Goal: Transaction & Acquisition: Purchase product/service

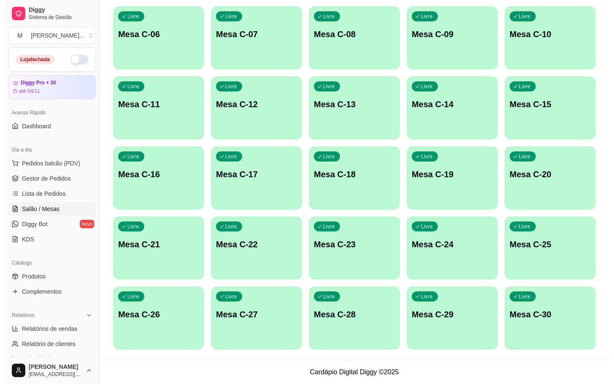
scroll to position [229, 0]
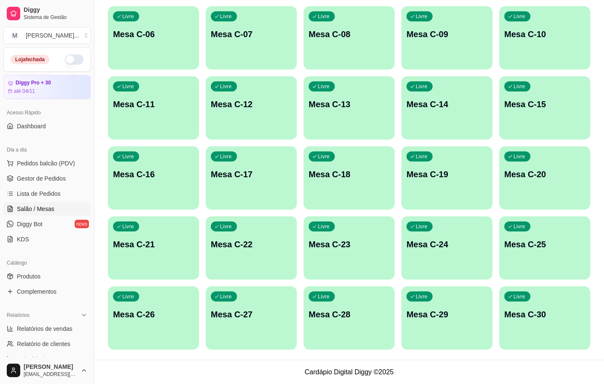
click at [439, 318] on p "Mesa C-29" at bounding box center [447, 315] width 81 height 12
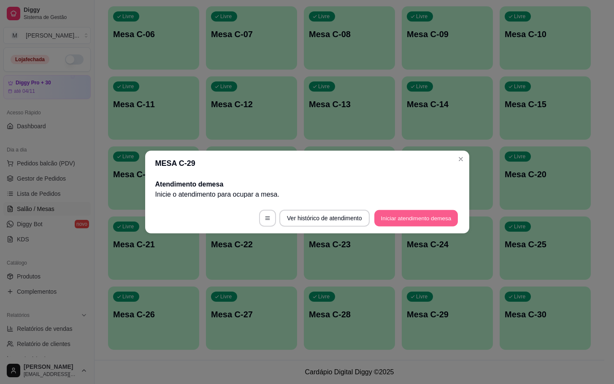
click at [428, 214] on button "Iniciar atendimento de mesa" at bounding box center [416, 218] width 84 height 16
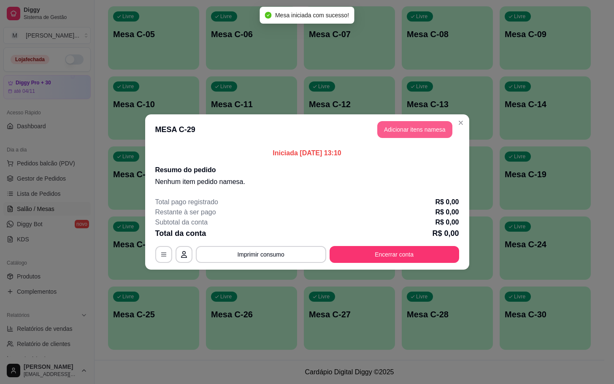
click at [404, 123] on button "Adicionar itens na mesa" at bounding box center [414, 129] width 75 height 17
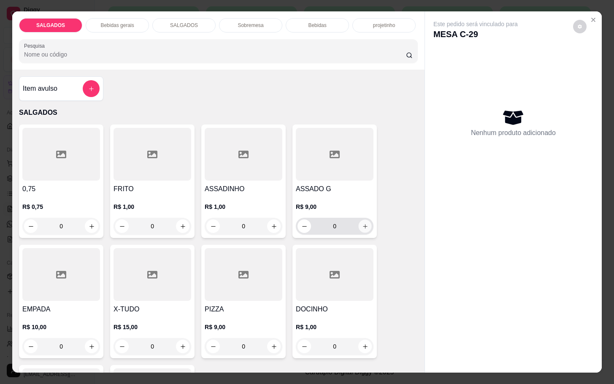
click at [362, 223] on icon "increase-product-quantity" at bounding box center [365, 226] width 6 height 6
type input "1"
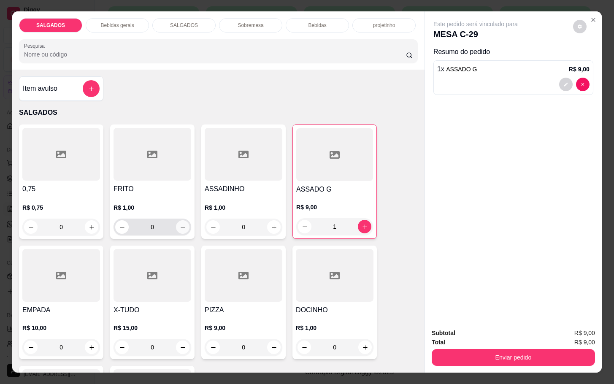
click at [180, 225] on icon "increase-product-quantity" at bounding box center [183, 227] width 6 height 6
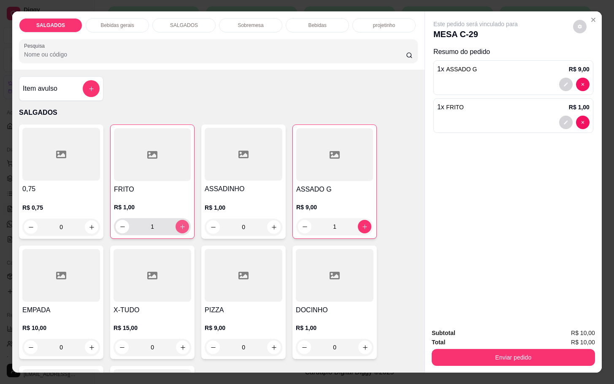
click at [179, 225] on icon "increase-product-quantity" at bounding box center [182, 227] width 6 height 6
type input "3"
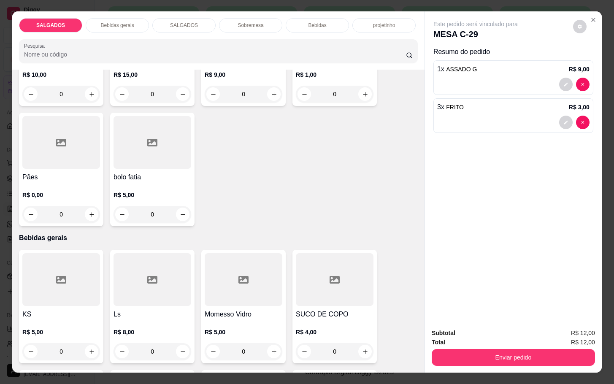
scroll to position [443, 0]
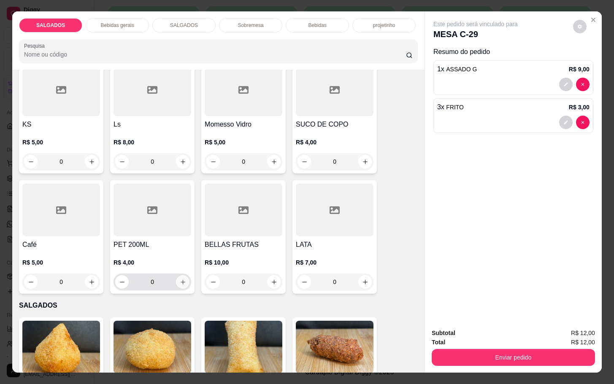
click at [180, 280] on icon "increase-product-quantity" at bounding box center [183, 282] width 6 height 6
type input "1"
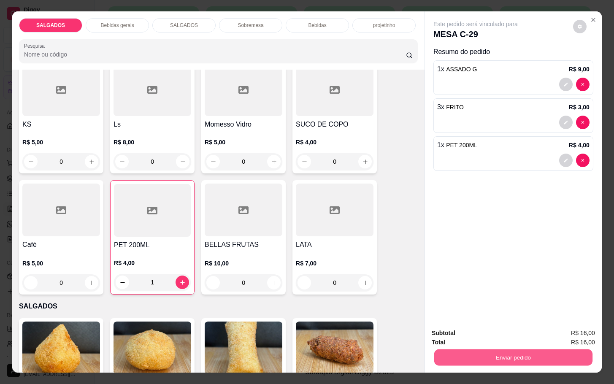
click at [520, 360] on button "Enviar pedido" at bounding box center [513, 357] width 158 height 16
click at [569, 330] on button "Enviar pedido" at bounding box center [572, 332] width 48 height 16
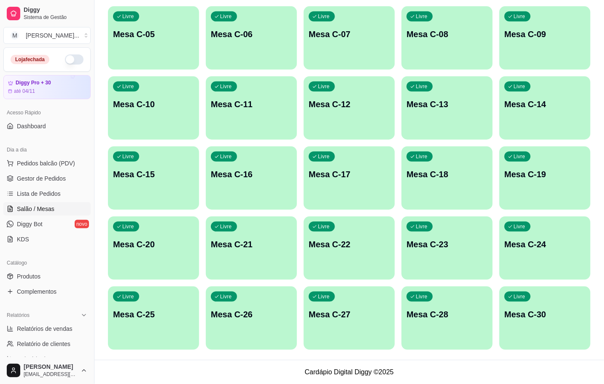
click at [508, 327] on div "Livre Mesa C-30" at bounding box center [545, 313] width 91 height 53
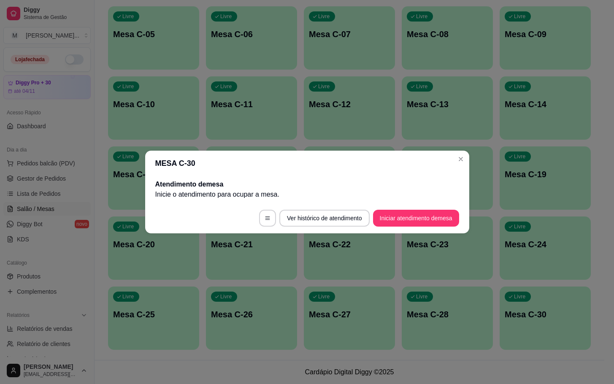
click at [452, 214] on button "Iniciar atendimento de mesa" at bounding box center [416, 218] width 86 height 17
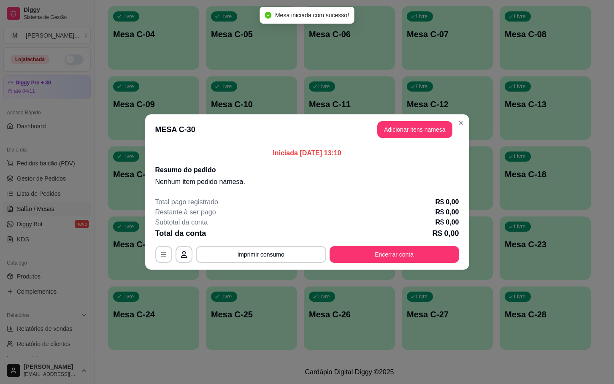
click at [409, 132] on button "Adicionar itens na mesa" at bounding box center [414, 129] width 75 height 17
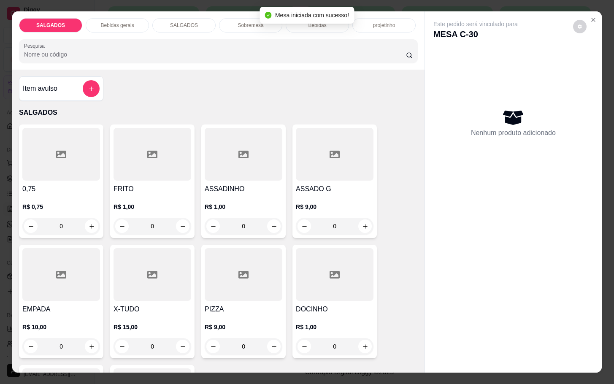
click at [169, 265] on div at bounding box center [153, 274] width 78 height 53
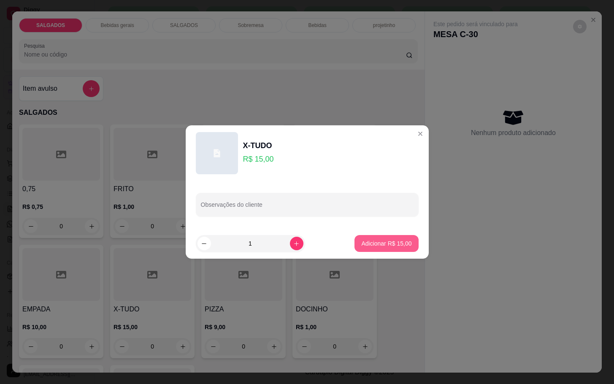
click at [386, 239] on p "Adicionar R$ 15,00" at bounding box center [386, 243] width 50 height 8
type input "1"
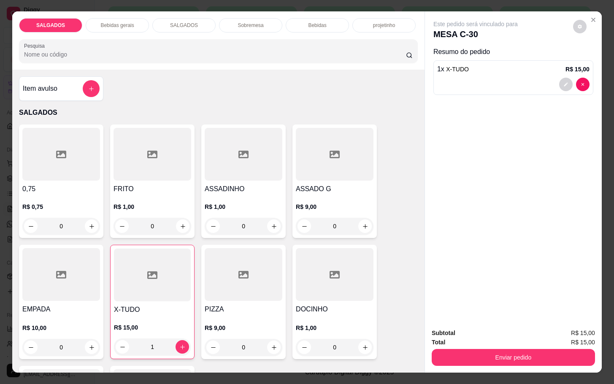
drag, startPoint x: 294, startPoint y: 173, endPoint x: 299, endPoint y: 170, distance: 5.7
click at [299, 170] on div at bounding box center [335, 154] width 78 height 53
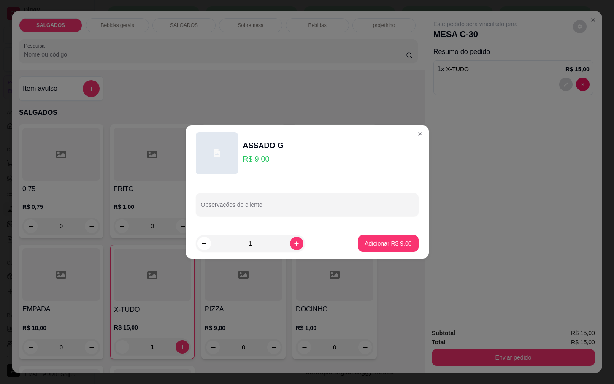
click at [346, 237] on footer "1 Adicionar R$ 9,00" at bounding box center [307, 243] width 243 height 30
click at [358, 239] on div "Adicionar R$ 9,00" at bounding box center [388, 243] width 60 height 17
click at [374, 252] on div "Adicionar R$ 9,00" at bounding box center [388, 243] width 60 height 17
click at [379, 244] on p "Adicionar R$ 9,00" at bounding box center [388, 243] width 47 height 8
type input "1"
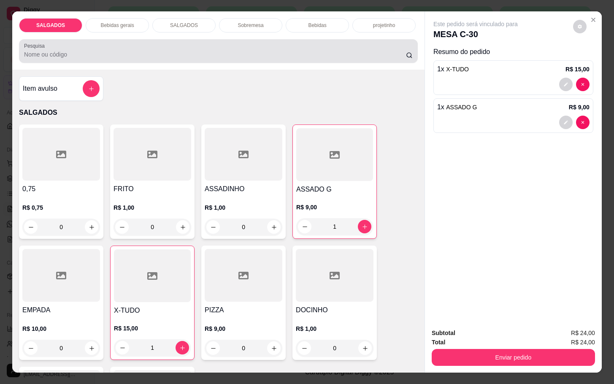
click at [141, 39] on div "Pesquisa" at bounding box center [218, 51] width 399 height 24
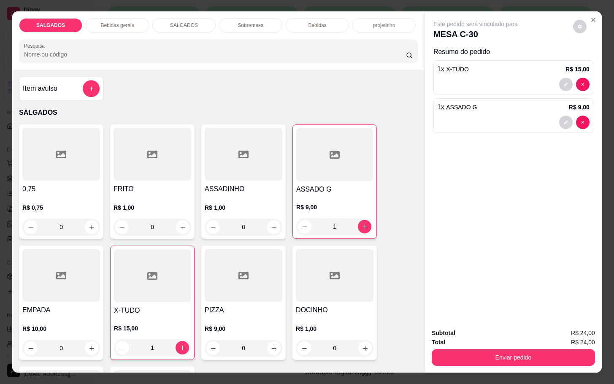
click at [141, 29] on div "SALGADOS Bebidas gerais SALGADOS Sobremesa Bebidas projetinho Pesquisa" at bounding box center [218, 40] width 412 height 58
click at [132, 27] on div "Bebidas gerais" at bounding box center [117, 25] width 63 height 14
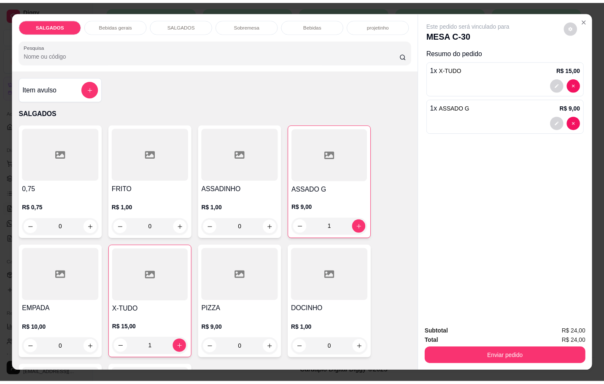
scroll to position [20, 0]
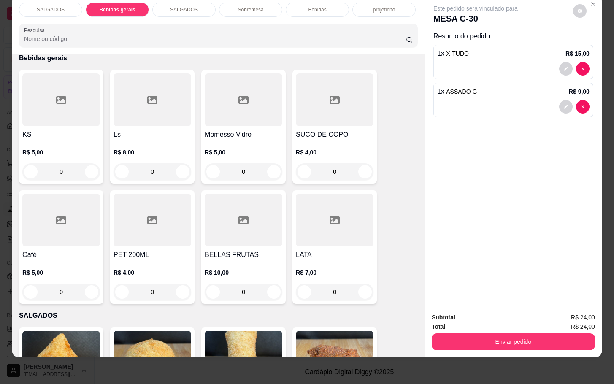
click at [225, 130] on h4 "Momesso Vidro" at bounding box center [244, 135] width 78 height 10
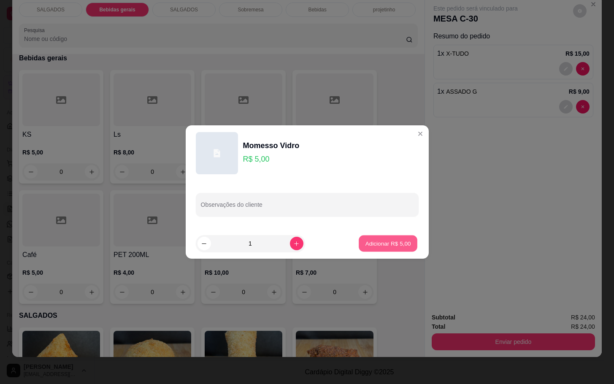
click at [379, 243] on p "Adicionar R$ 5,00" at bounding box center [389, 243] width 46 height 8
type input "1"
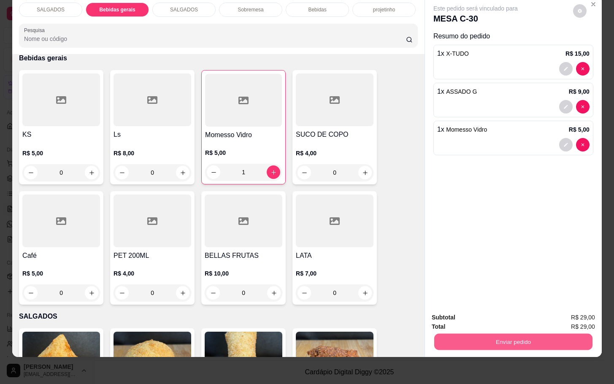
click at [486, 333] on button "Enviar pedido" at bounding box center [513, 341] width 158 height 16
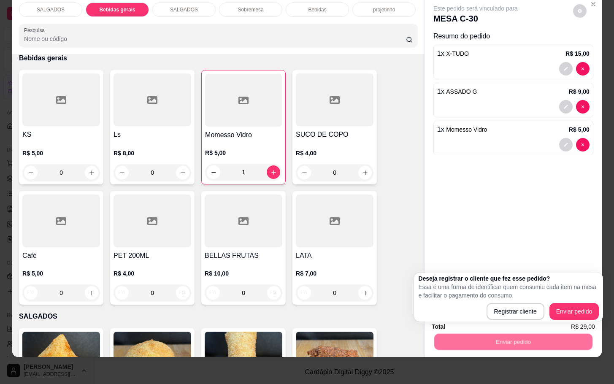
click at [598, 322] on div "SALGADOS Bebidas gerais SALGADOS Sobremesa Bebidas projetinho Pesquisa Item avu…" at bounding box center [307, 192] width 614 height 384
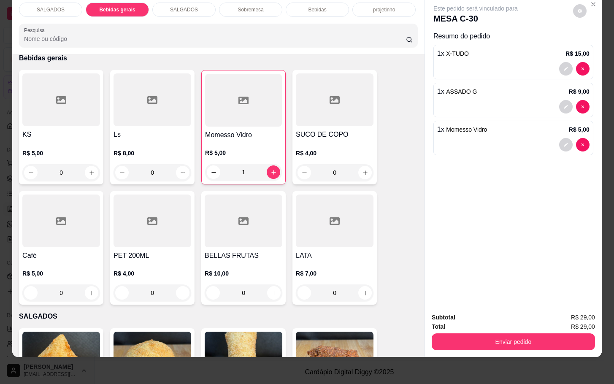
click at [561, 313] on div "Subtotal R$ 29,00" at bounding box center [513, 317] width 163 height 9
click at [530, 349] on div "SALGADOS Bebidas gerais SALGADOS Sobremesa Bebidas projetinho Pesquisa Item avu…" at bounding box center [307, 192] width 614 height 384
click at [511, 333] on button "Enviar pedido" at bounding box center [513, 341] width 158 height 16
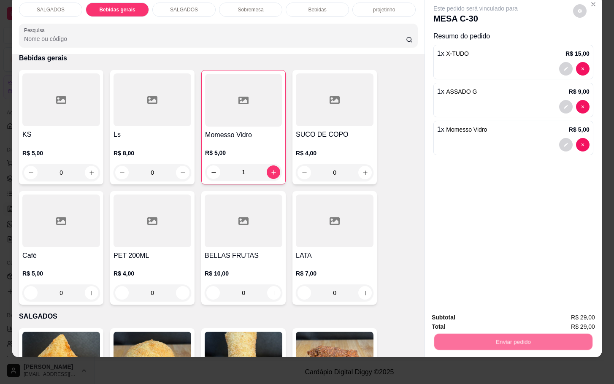
click at [588, 313] on button "Enviar pedido" at bounding box center [572, 312] width 48 height 16
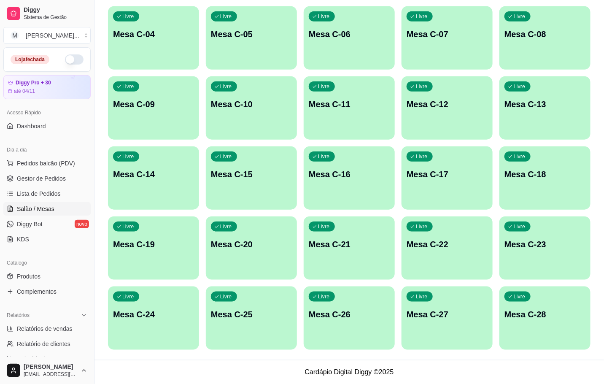
scroll to position [39, 0]
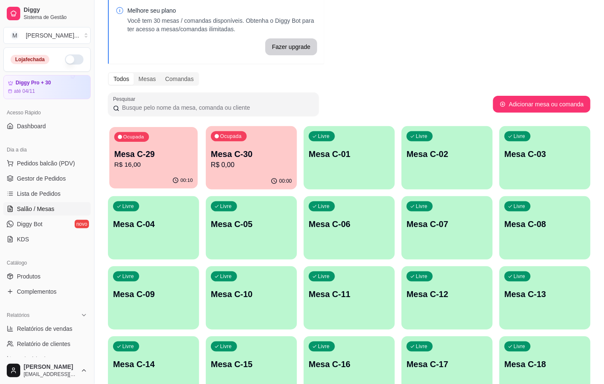
click at [164, 150] on p "Mesa C-29" at bounding box center [153, 154] width 79 height 11
click at [137, 135] on p "Ocupada" at bounding box center [133, 136] width 22 height 7
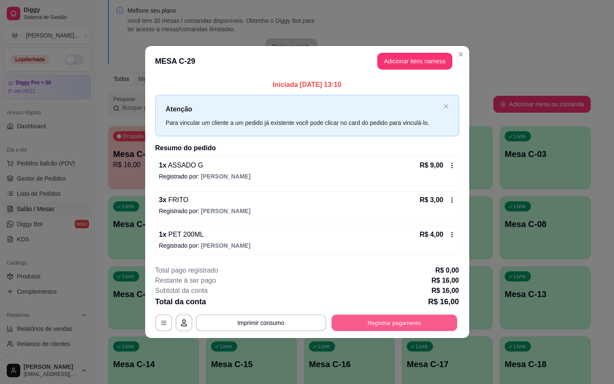
click at [366, 329] on button "Registrar pagamento" at bounding box center [394, 322] width 126 height 16
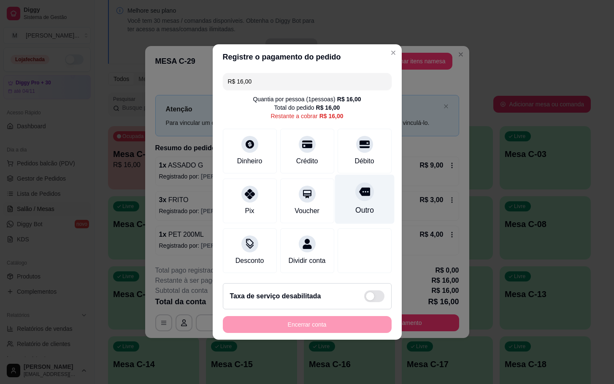
click at [355, 205] on div "Outro" at bounding box center [364, 210] width 19 height 11
type input "R$ 0,00"
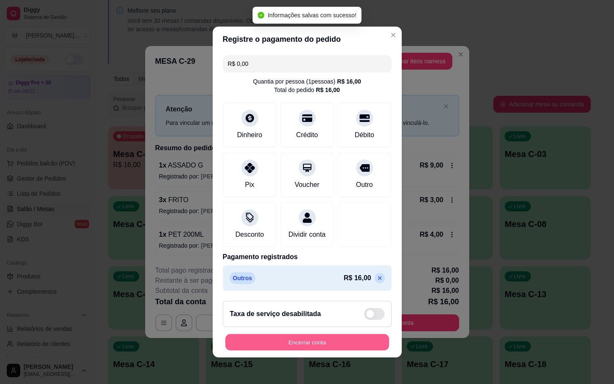
click at [355, 341] on button "Encerrar conta" at bounding box center [307, 342] width 164 height 16
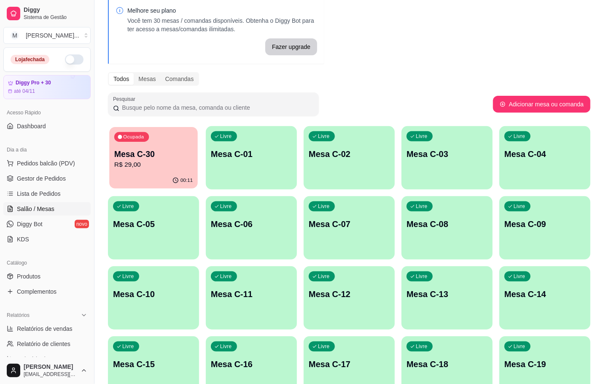
click at [165, 180] on div "00:11" at bounding box center [153, 181] width 89 height 16
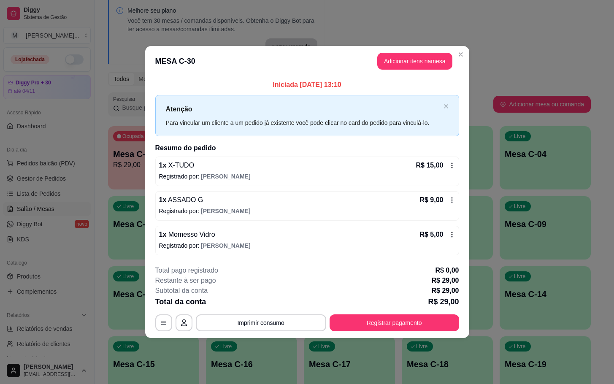
click at [378, 75] on header "MESA C-30 Adicionar itens na mesa" at bounding box center [307, 61] width 324 height 30
click at [380, 71] on header "MESA C-30 Adicionar itens na mesa" at bounding box center [307, 61] width 324 height 30
click at [380, 69] on header "MESA C-30 Adicionar itens na mesa" at bounding box center [307, 61] width 324 height 30
click at [379, 66] on button "Adicionar itens na mesa" at bounding box center [414, 61] width 75 height 17
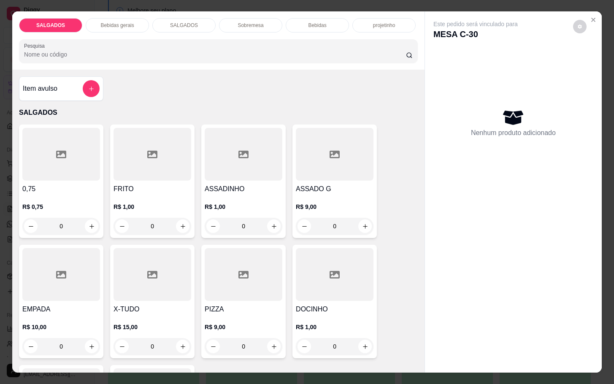
click at [160, 214] on div "R$ 1,00 0" at bounding box center [153, 219] width 78 height 32
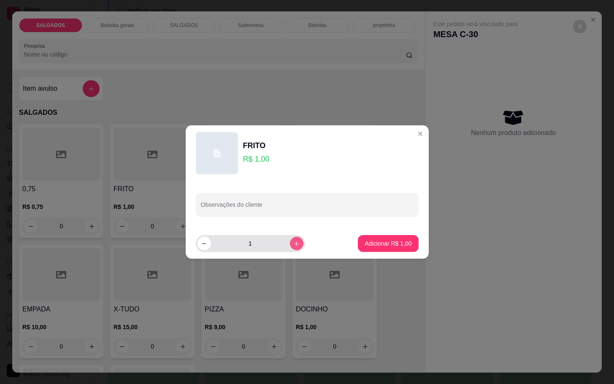
click at [293, 243] on icon "increase-product-quantity" at bounding box center [296, 244] width 6 height 6
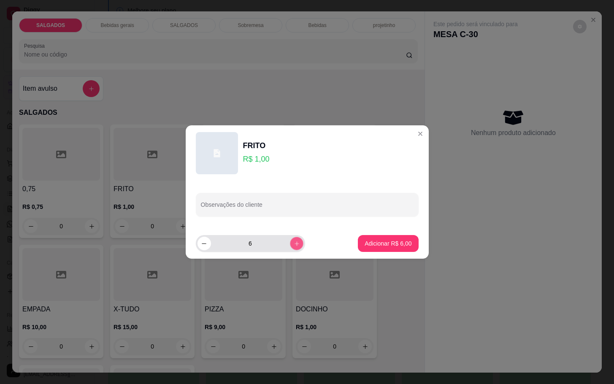
click at [293, 243] on icon "increase-product-quantity" at bounding box center [296, 244] width 6 height 6
type input "8"
click at [385, 241] on p "Adicionar R$ 8,00" at bounding box center [388, 243] width 47 height 8
type input "8"
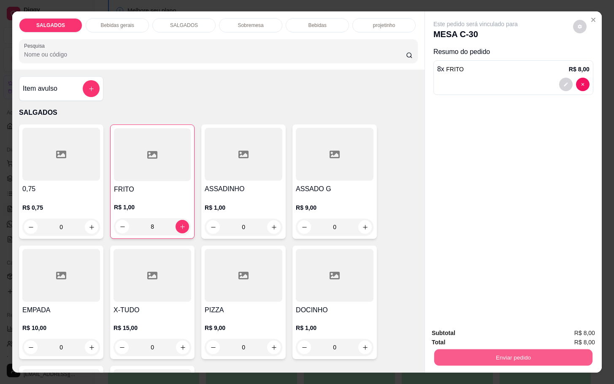
click at [527, 353] on button "Enviar pedido" at bounding box center [513, 357] width 158 height 16
click at [563, 325] on button "Enviar pedido" at bounding box center [572, 332] width 46 height 16
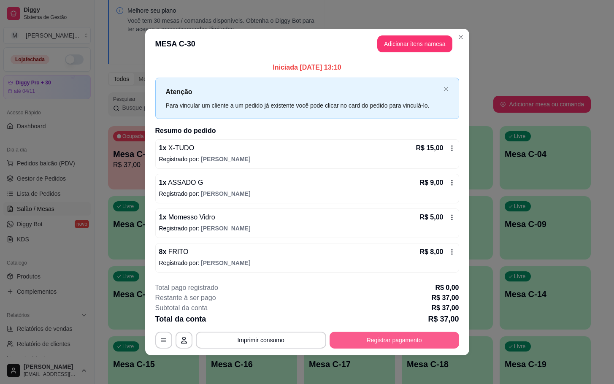
click at [434, 345] on button "Registrar pagamento" at bounding box center [395, 340] width 130 height 17
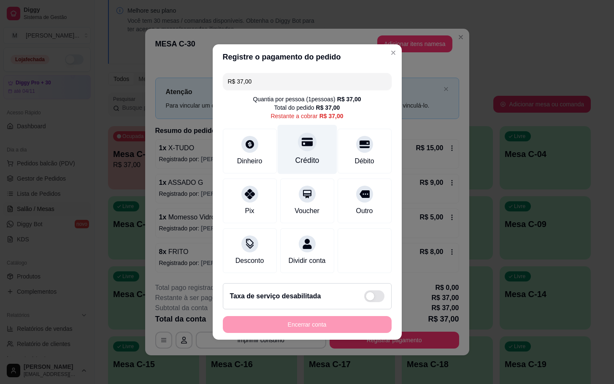
click at [306, 155] on div "Crédito" at bounding box center [307, 160] width 24 height 11
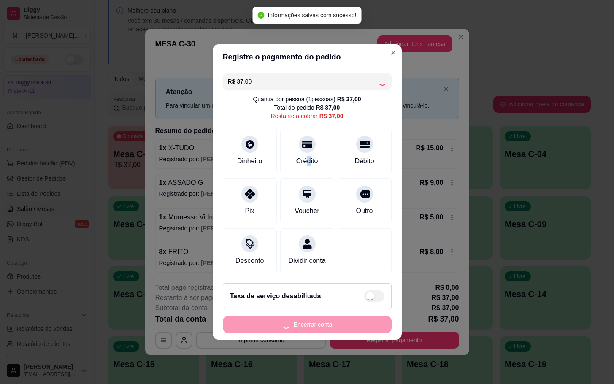
type input "R$ 0,00"
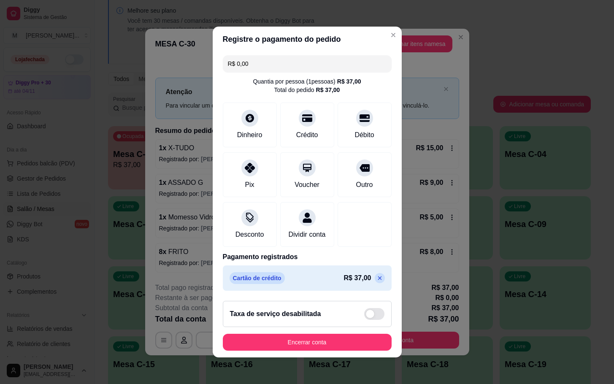
click at [349, 327] on div "Taxa de serviço desabilitada" at bounding box center [307, 314] width 169 height 26
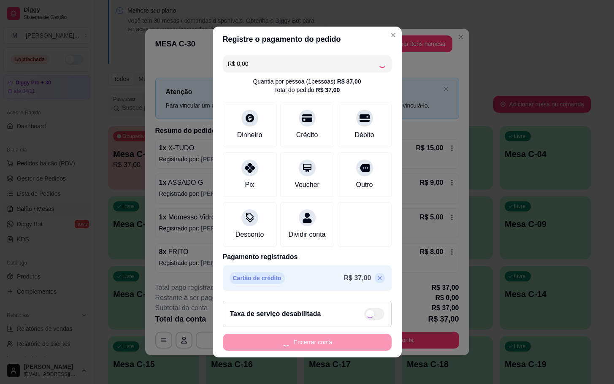
click at [349, 341] on div "Encerrar conta" at bounding box center [307, 342] width 169 height 17
checkbox input "true"
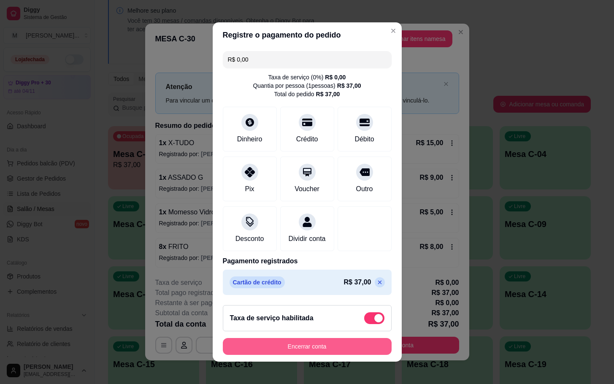
click at [285, 342] on button "Encerrar conta" at bounding box center [307, 346] width 169 height 17
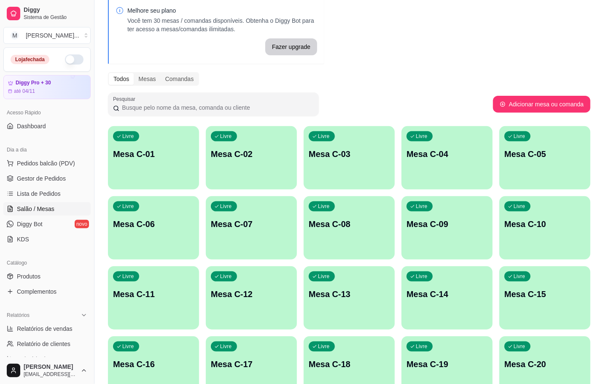
click at [152, 152] on p "Mesa C-01" at bounding box center [153, 154] width 81 height 12
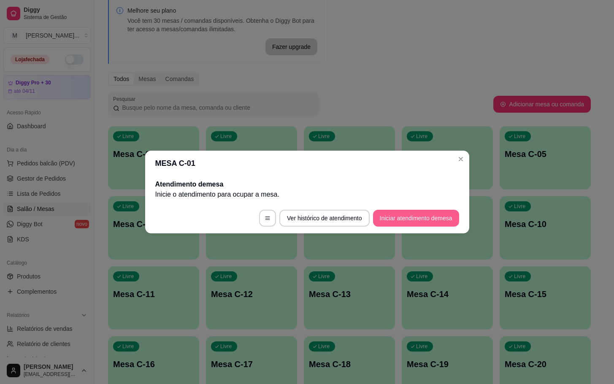
click at [387, 217] on button "Iniciar atendimento de mesa" at bounding box center [416, 218] width 86 height 17
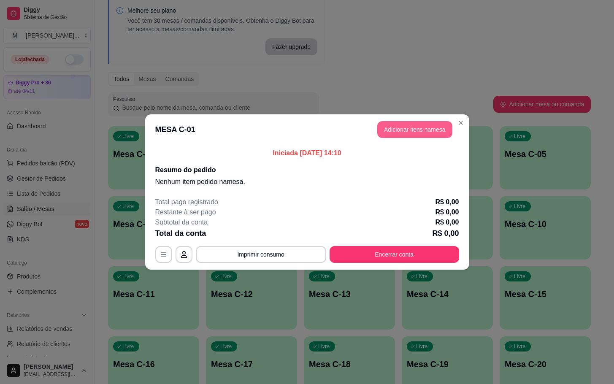
click at [431, 126] on button "Adicionar itens na mesa" at bounding box center [414, 129] width 75 height 17
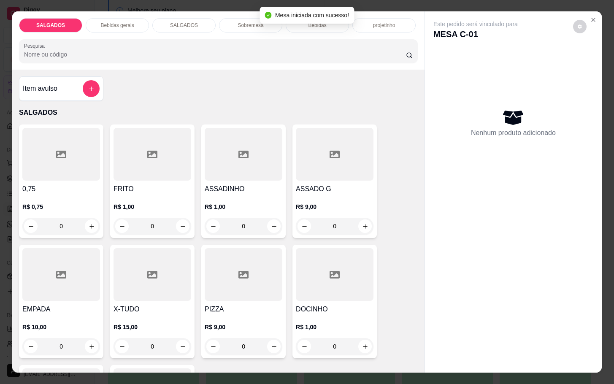
click at [165, 184] on h4 "FRITO" at bounding box center [153, 189] width 78 height 10
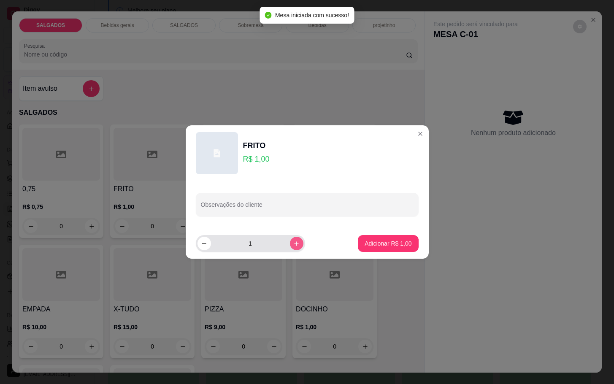
click at [293, 242] on icon "increase-product-quantity" at bounding box center [296, 244] width 6 height 6
click at [208, 241] on button "decrease-product-quantity" at bounding box center [205, 244] width 14 height 14
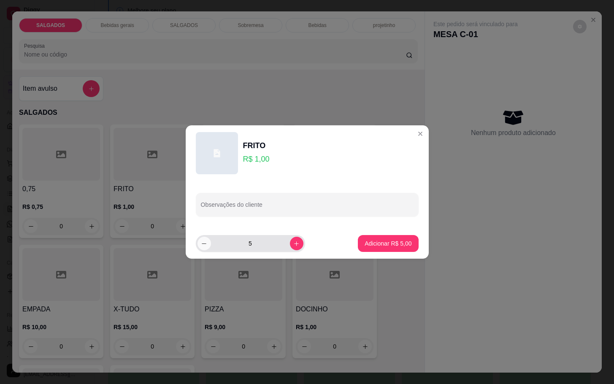
type input "4"
click at [404, 240] on button "Adicionar R$ 4,00" at bounding box center [388, 243] width 60 height 17
type input "4"
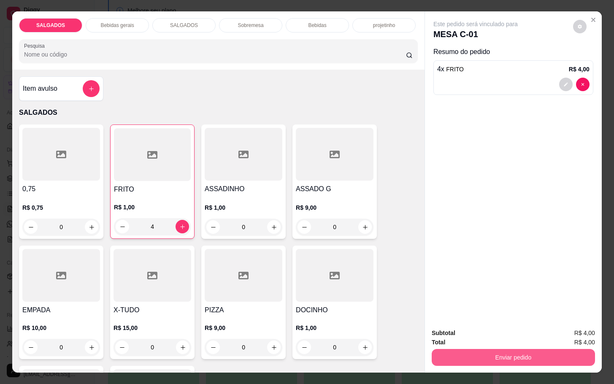
click at [490, 351] on button "Enviar pedido" at bounding box center [513, 357] width 163 height 17
click at [576, 326] on button "Enviar pedido" at bounding box center [572, 332] width 48 height 16
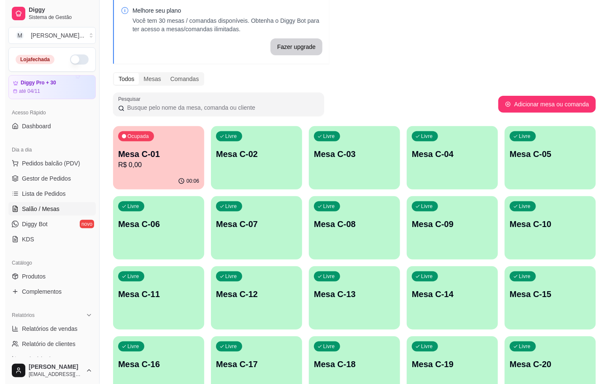
scroll to position [229, 0]
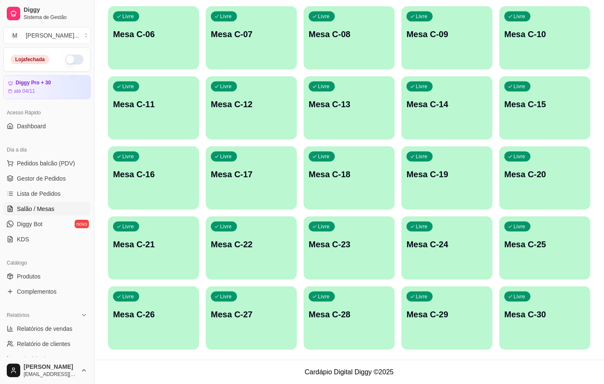
click at [437, 317] on p "Mesa C-29" at bounding box center [447, 315] width 81 height 12
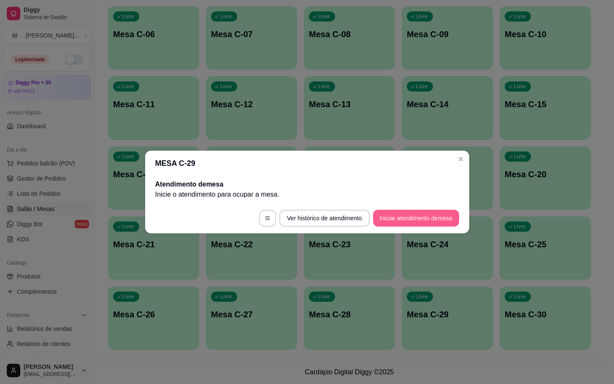
click at [417, 211] on button "Iniciar atendimento de mesa" at bounding box center [416, 218] width 86 height 17
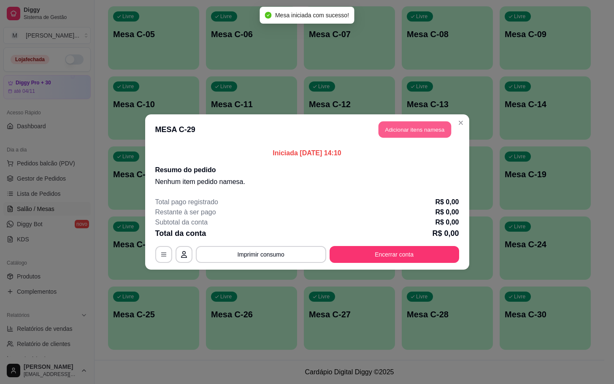
click at [431, 132] on button "Adicionar itens na mesa" at bounding box center [415, 130] width 73 height 16
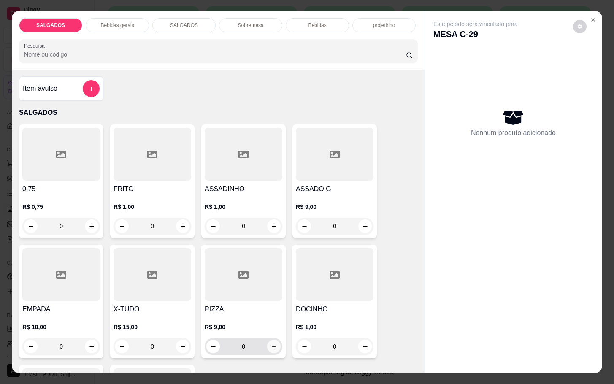
click at [271, 344] on icon "increase-product-quantity" at bounding box center [274, 347] width 6 height 6
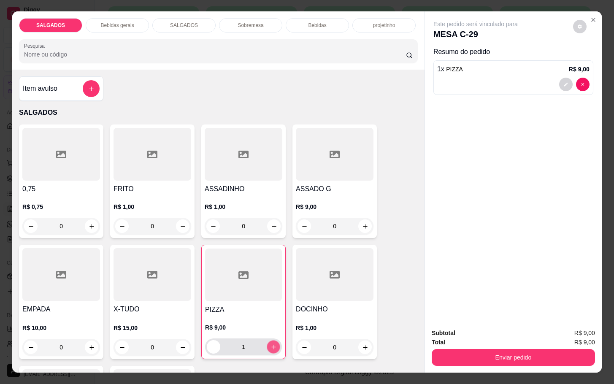
click at [271, 344] on icon "increase-product-quantity" at bounding box center [274, 347] width 6 height 6
type input "2"
click at [180, 224] on icon "increase-product-quantity" at bounding box center [183, 226] width 6 height 6
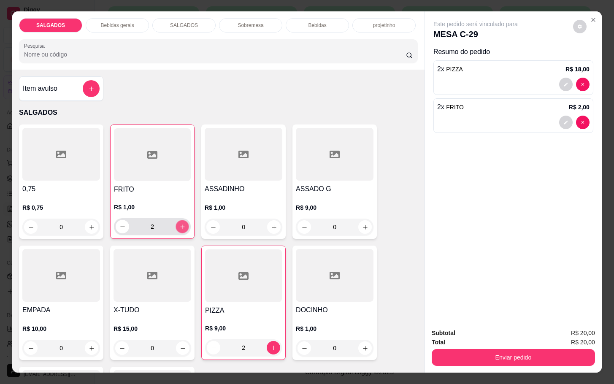
click at [179, 224] on icon "increase-product-quantity" at bounding box center [182, 227] width 6 height 6
type input "5"
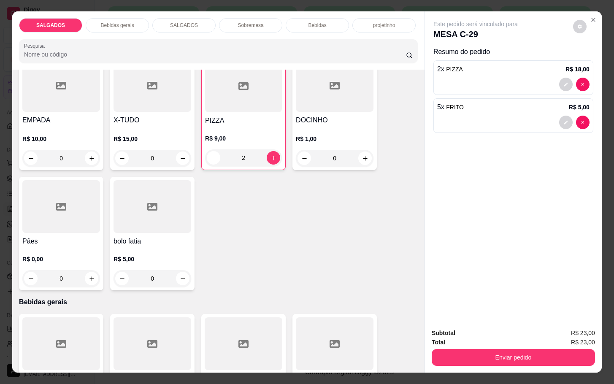
scroll to position [127, 0]
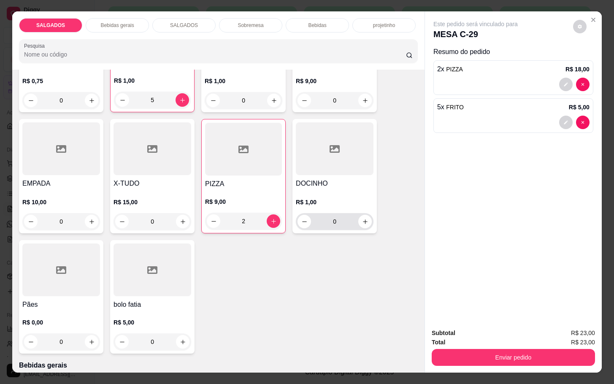
click at [336, 222] on input "0" at bounding box center [334, 221] width 47 height 17
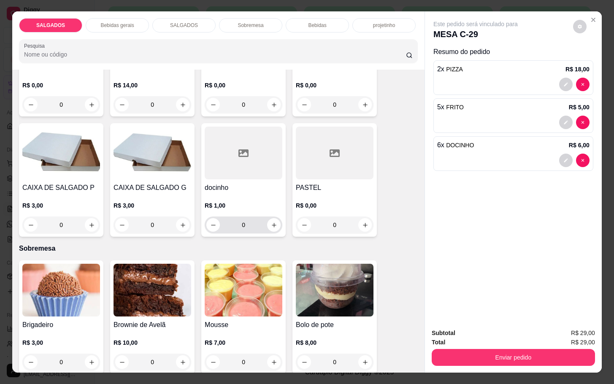
scroll to position [1203, 0]
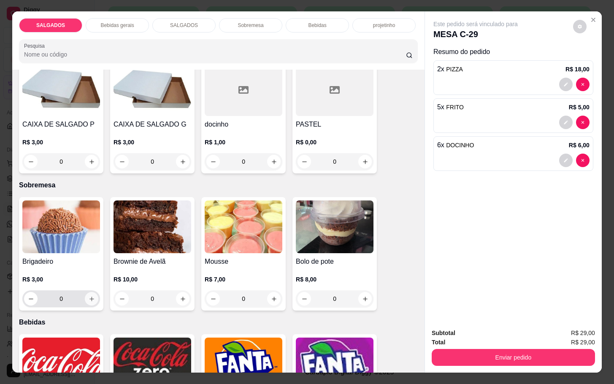
type input "6"
click at [90, 298] on icon "increase-product-quantity" at bounding box center [92, 299] width 6 height 6
type input "1"
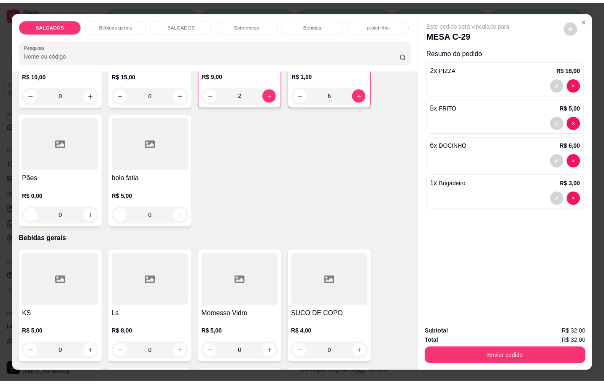
scroll to position [380, 0]
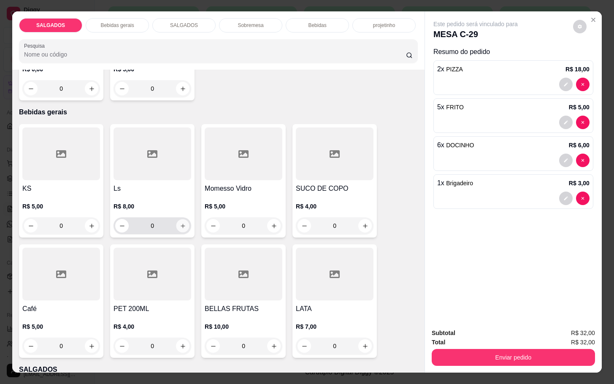
click at [180, 225] on icon "increase-product-quantity" at bounding box center [183, 226] width 6 height 6
type input "1"
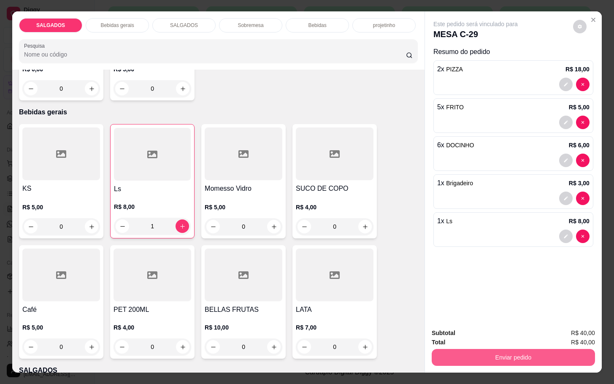
click at [525, 355] on button "Enviar pedido" at bounding box center [513, 357] width 163 height 17
click at [577, 328] on button "Enviar pedido" at bounding box center [572, 332] width 48 height 16
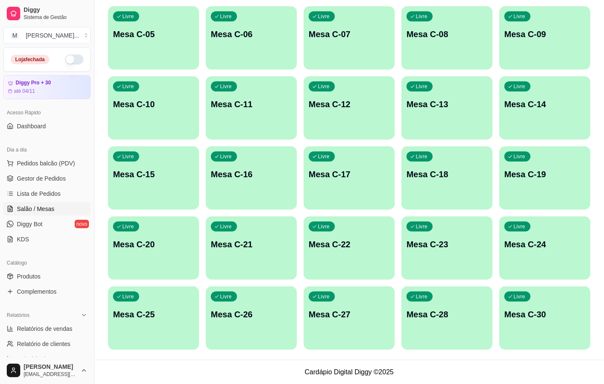
scroll to position [39, 0]
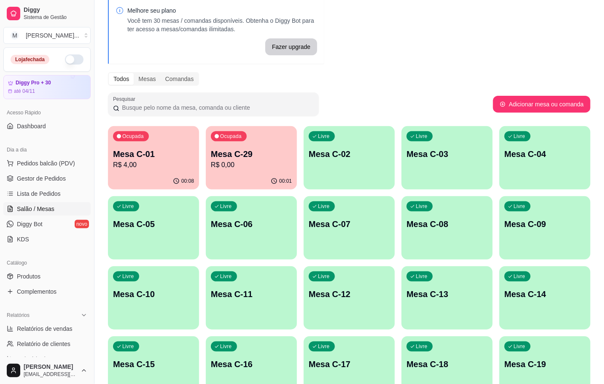
click at [152, 178] on div "00:08" at bounding box center [153, 181] width 91 height 16
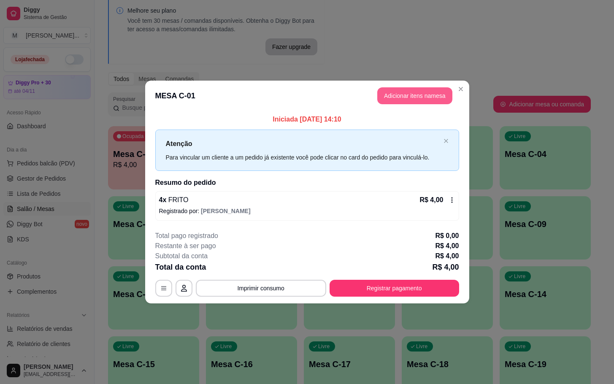
click at [419, 93] on button "Adicionar itens na mesa" at bounding box center [414, 95] width 75 height 17
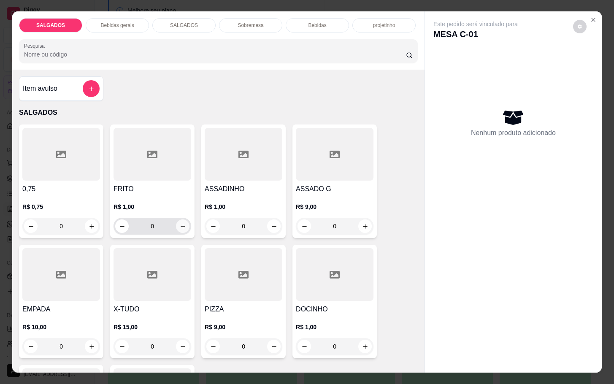
click at [180, 225] on icon "increase-product-quantity" at bounding box center [183, 226] width 6 height 6
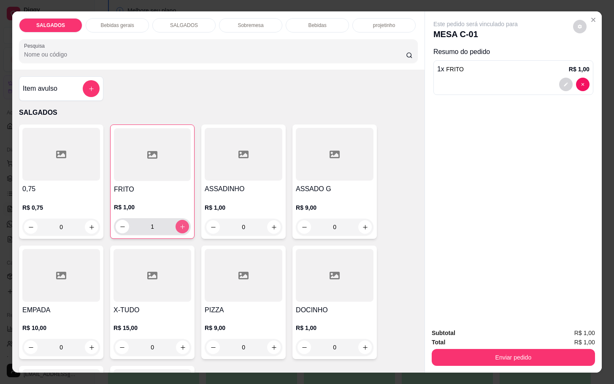
click at [179, 225] on icon "increase-product-quantity" at bounding box center [182, 227] width 6 height 6
click at [179, 224] on icon "increase-product-quantity" at bounding box center [182, 227] width 6 height 6
click at [180, 224] on icon "increase-product-quantity" at bounding box center [182, 227] width 6 height 6
type input "4"
click at [460, 361] on div "Subtotal R$ 4,00 Total R$ 4,00 Enviar pedido" at bounding box center [513, 347] width 177 height 51
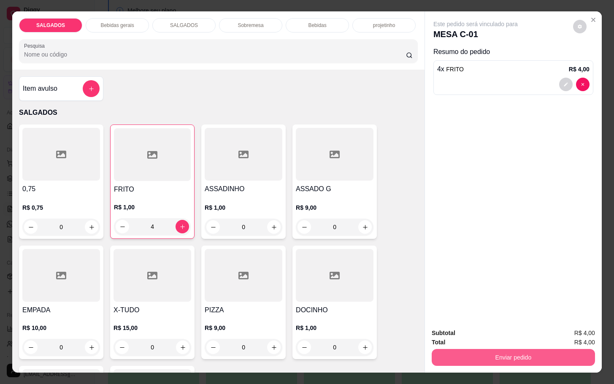
click at [527, 351] on button "Enviar pedido" at bounding box center [513, 357] width 163 height 17
click at [543, 328] on button "Registrar cliente" at bounding box center [515, 332] width 56 height 16
click at [541, 353] on button "Enviar pedido" at bounding box center [513, 357] width 158 height 16
click at [580, 336] on button "Enviar pedido" at bounding box center [572, 332] width 48 height 16
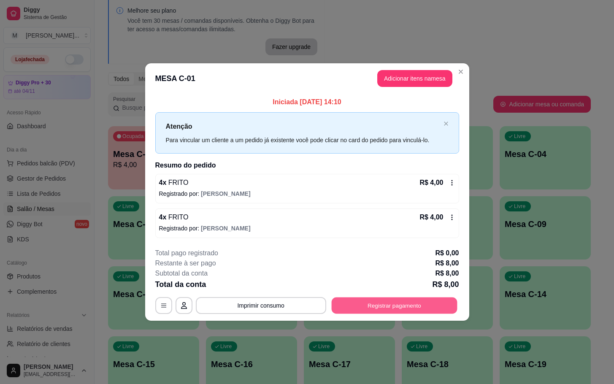
click at [408, 311] on button "Registrar pagamento" at bounding box center [394, 305] width 126 height 16
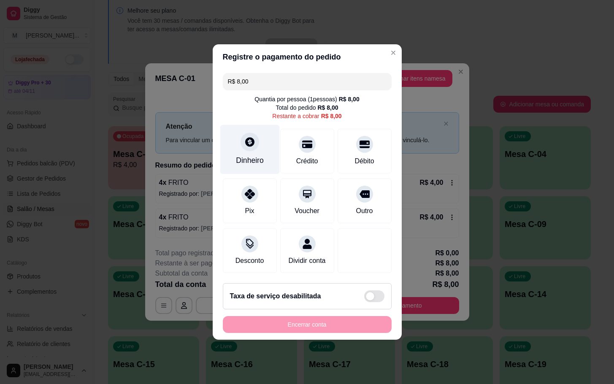
click at [267, 135] on div "Dinheiro" at bounding box center [250, 149] width 60 height 49
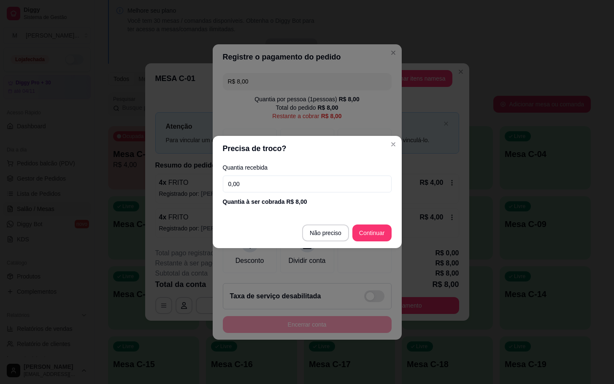
click at [290, 181] on input "0,00" at bounding box center [307, 184] width 169 height 17
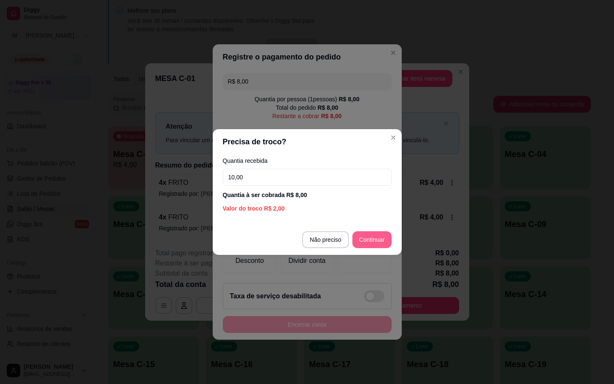
type input "10,00"
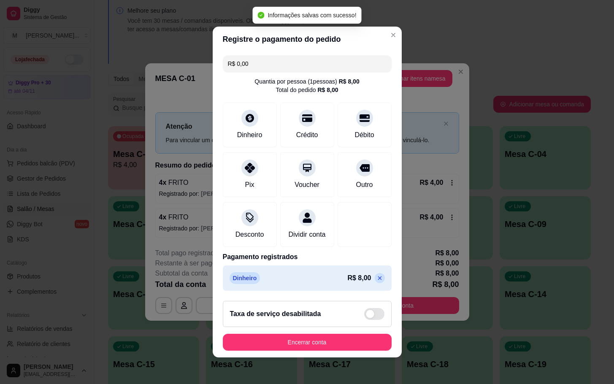
type input "R$ 0,00"
drag, startPoint x: 355, startPoint y: 331, endPoint x: 371, endPoint y: 335, distance: 17.3
click at [357, 327] on div "Taxa de serviço desabilitada" at bounding box center [307, 314] width 169 height 26
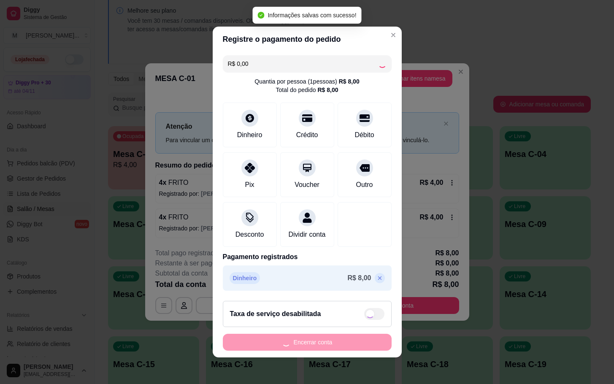
click at [378, 339] on footer "Taxa de serviço desabilitada Encerrar conta" at bounding box center [307, 325] width 189 height 63
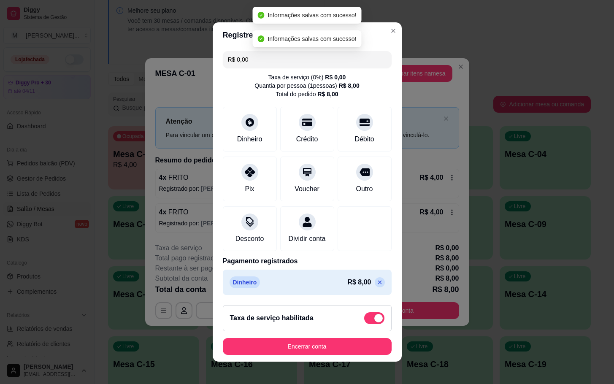
click at [348, 314] on div "Taxa de serviço habilitada" at bounding box center [307, 318] width 169 height 26
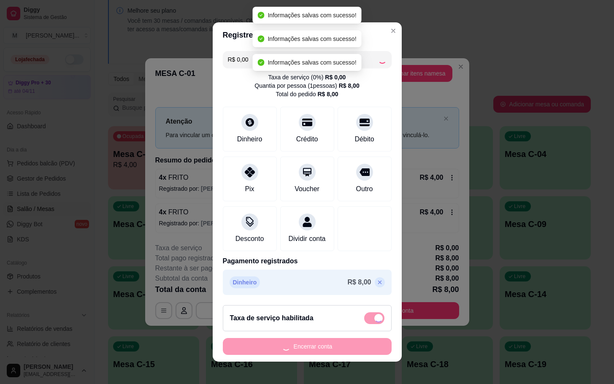
checkbox input "false"
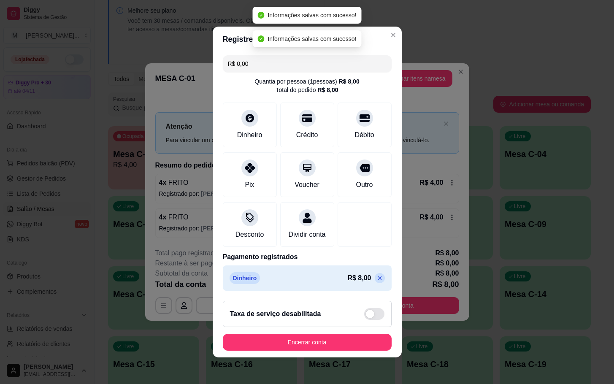
drag, startPoint x: 353, startPoint y: 341, endPoint x: 353, endPoint y: 348, distance: 7.2
click at [353, 345] on footer "Taxa de serviço desabilitada Encerrar conta" at bounding box center [307, 325] width 189 height 63
click at [355, 344] on button "Encerrar conta" at bounding box center [307, 342] width 169 height 17
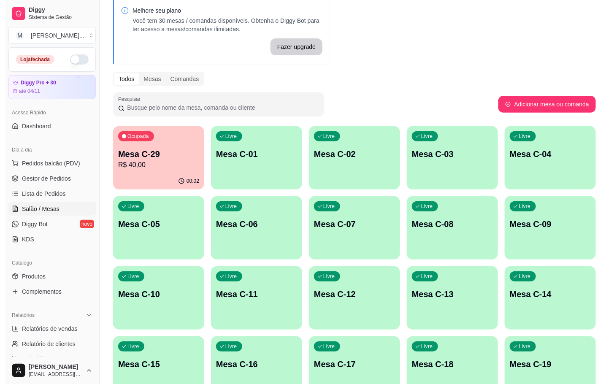
scroll to position [229, 0]
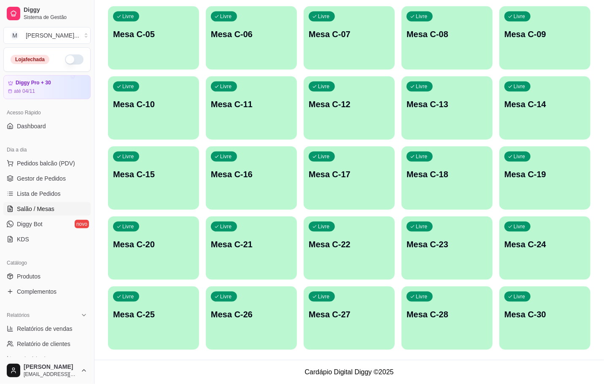
click at [565, 332] on div "Livre Mesa C-30" at bounding box center [545, 313] width 91 height 53
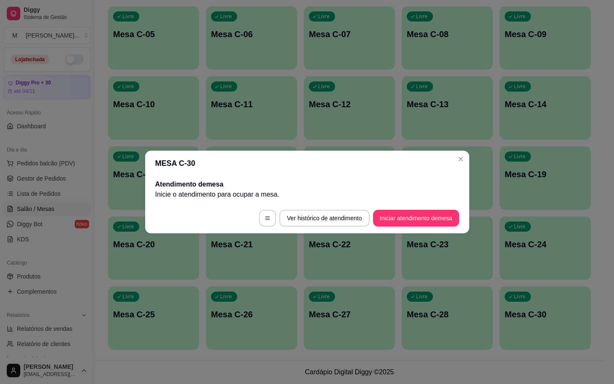
click at [413, 232] on footer "Ver histórico de atendimento Iniciar atendimento de mesa" at bounding box center [307, 218] width 324 height 30
click at [414, 225] on button "Iniciar atendimento de mesa" at bounding box center [416, 218] width 86 height 17
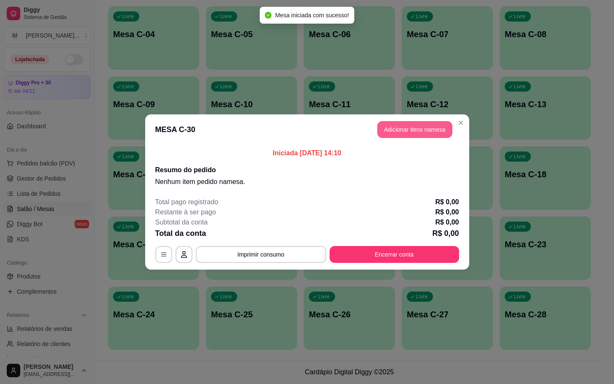
click at [425, 122] on button "Adicionar itens na mesa" at bounding box center [414, 129] width 75 height 17
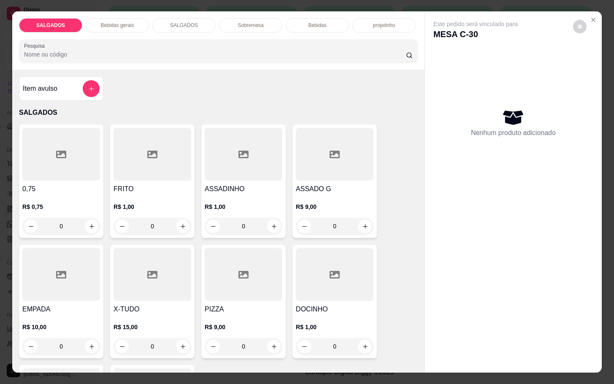
click at [154, 223] on input "0" at bounding box center [152, 226] width 47 height 17
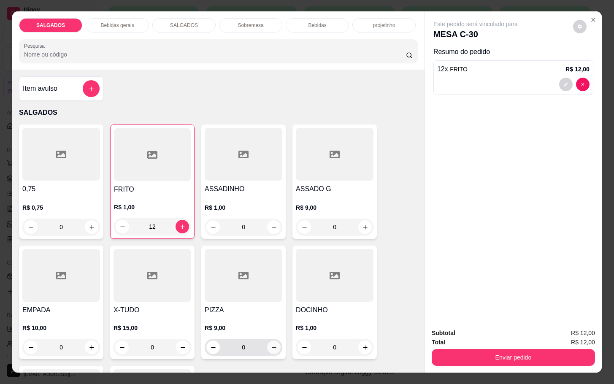
type input "12"
click at [271, 346] on icon "increase-product-quantity" at bounding box center [274, 347] width 6 height 6
type input "1"
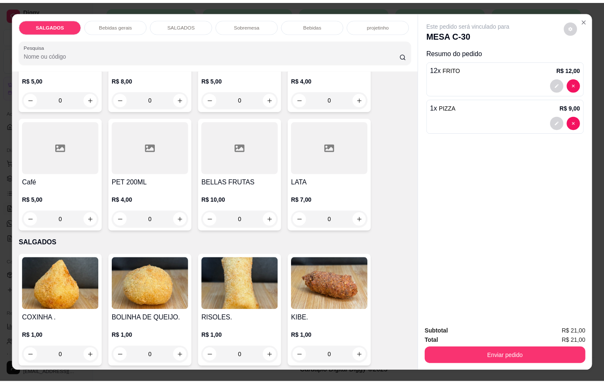
scroll to position [380, 0]
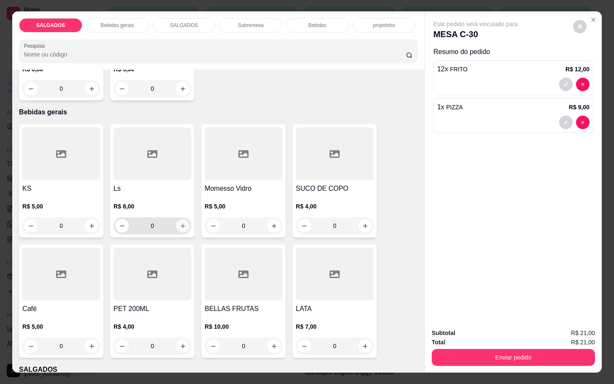
click at [180, 223] on icon "increase-product-quantity" at bounding box center [183, 226] width 6 height 6
type input "1"
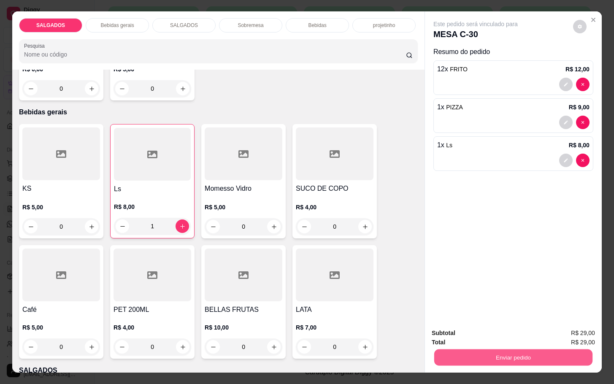
click at [474, 351] on button "Enviar pedido" at bounding box center [513, 357] width 158 height 16
click at [555, 335] on button "Enviar pedido" at bounding box center [572, 332] width 46 height 16
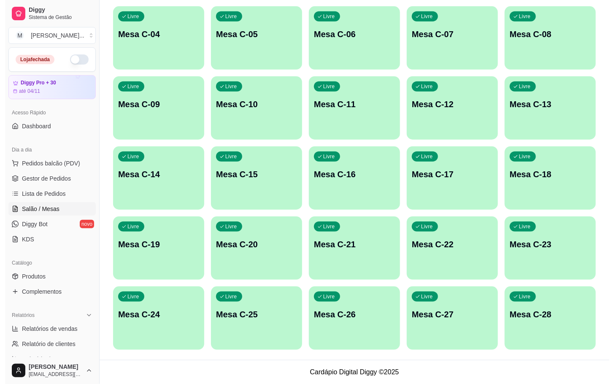
scroll to position [103, 0]
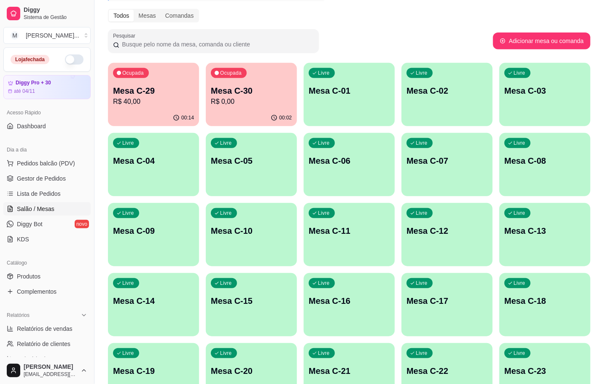
click at [251, 122] on div "00:02" at bounding box center [251, 118] width 91 height 16
click at [138, 122] on div "00:14" at bounding box center [153, 118] width 91 height 16
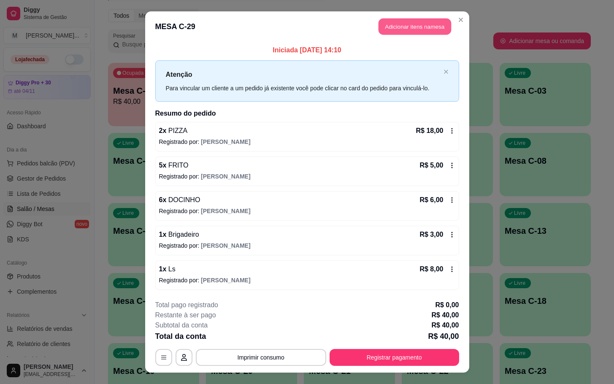
click at [385, 31] on button "Adicionar itens na mesa" at bounding box center [415, 27] width 73 height 16
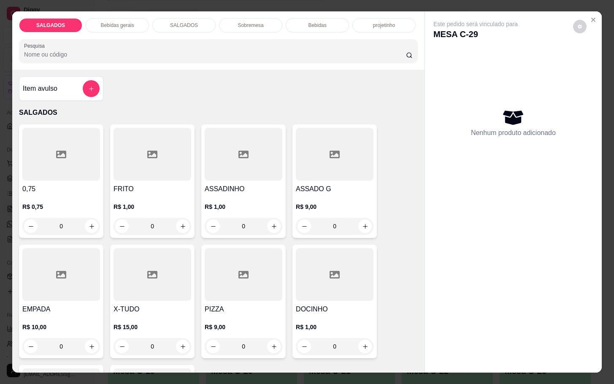
click at [237, 262] on div at bounding box center [244, 274] width 78 height 53
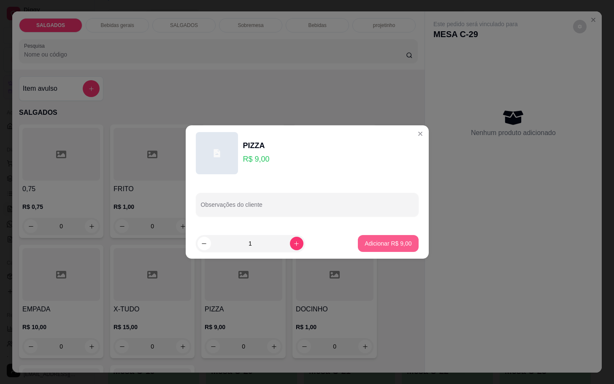
click at [385, 233] on footer "1 Adicionar R$ 9,00" at bounding box center [307, 243] width 243 height 30
drag, startPoint x: 389, startPoint y: 233, endPoint x: 389, endPoint y: 242, distance: 8.4
click at [389, 237] on footer "1 Adicionar R$ 9,00" at bounding box center [307, 243] width 243 height 30
click at [389, 242] on p "Adicionar R$ 9,00" at bounding box center [388, 243] width 47 height 8
type input "1"
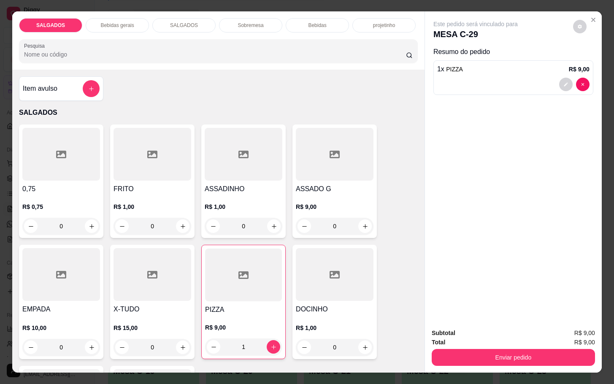
click at [509, 347] on div "Enviar pedido" at bounding box center [513, 356] width 163 height 19
click at [528, 341] on div "Total R$ 9,00" at bounding box center [513, 342] width 163 height 9
click at [558, 341] on div "Total R$ 9,00" at bounding box center [513, 342] width 163 height 9
click at [563, 347] on div "Enviar pedido" at bounding box center [513, 356] width 163 height 19
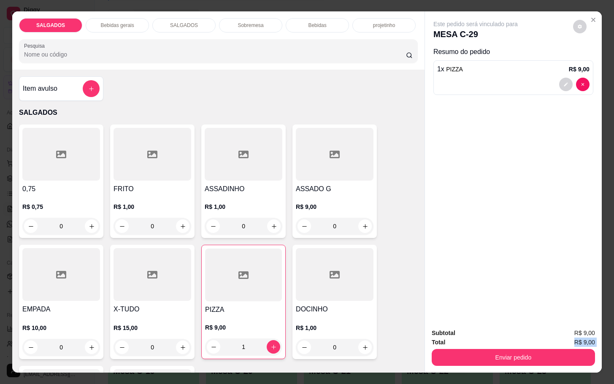
click at [563, 347] on div "Enviar pedido" at bounding box center [513, 356] width 163 height 19
click at [509, 349] on button "Enviar pedido" at bounding box center [513, 357] width 163 height 17
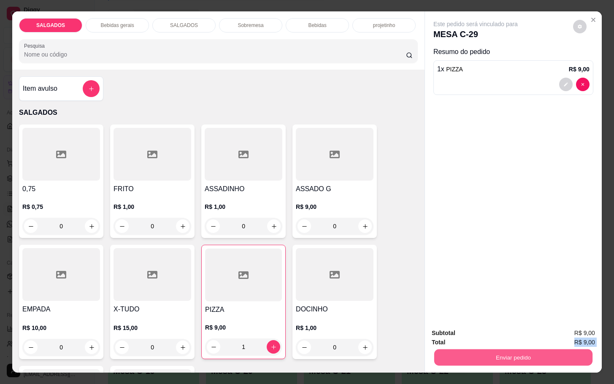
click at [543, 349] on button "Enviar pedido" at bounding box center [513, 357] width 158 height 16
click at [594, 333] on button "Enviar pedido" at bounding box center [572, 332] width 46 height 16
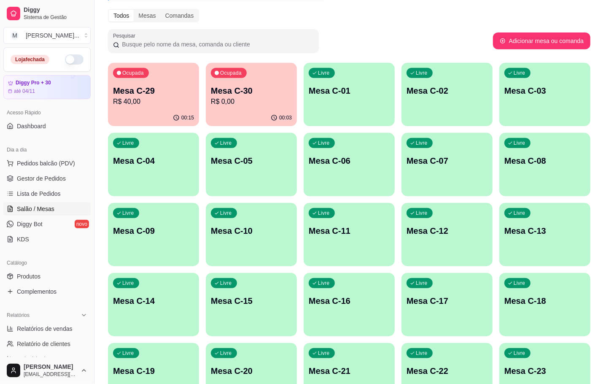
click at [444, 242] on div "Livre Mesa C-12" at bounding box center [447, 229] width 91 height 53
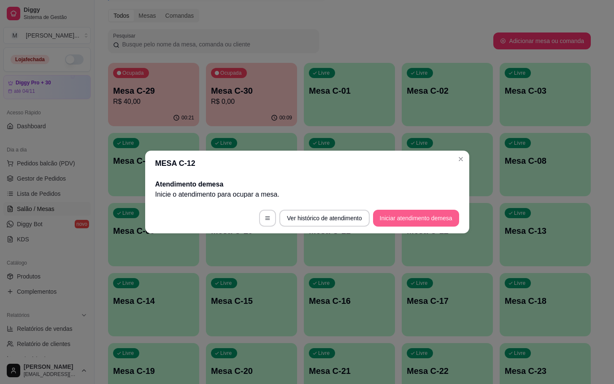
click at [416, 213] on button "Iniciar atendimento de mesa" at bounding box center [416, 218] width 86 height 17
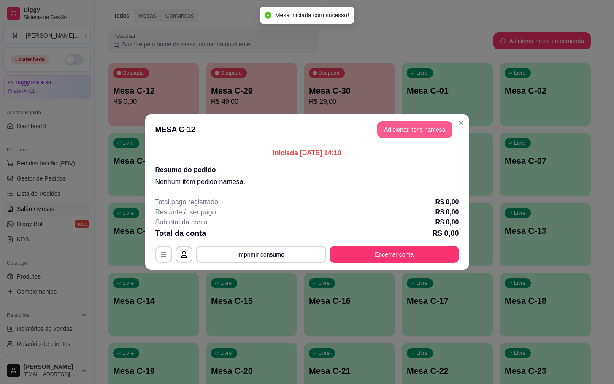
click at [412, 130] on button "Adicionar itens na mesa" at bounding box center [414, 129] width 75 height 17
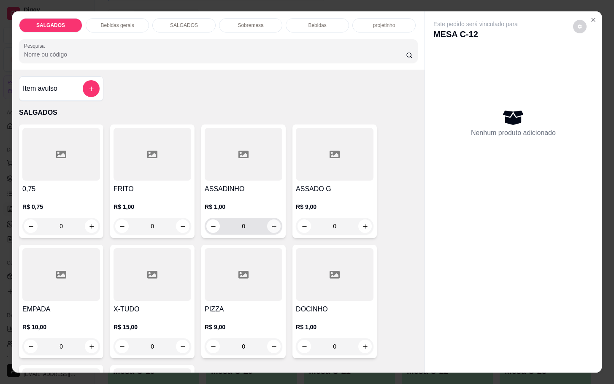
click at [271, 223] on icon "increase-product-quantity" at bounding box center [274, 226] width 6 height 6
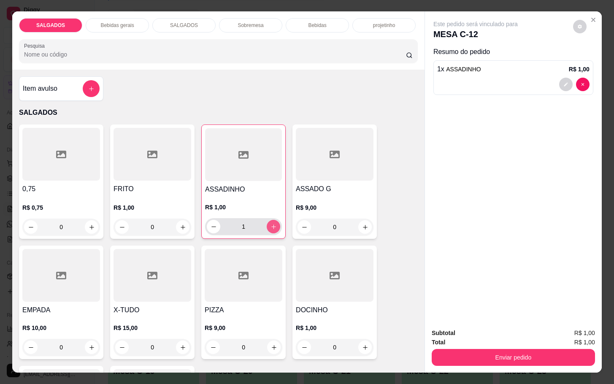
click at [271, 224] on icon "increase-product-quantity" at bounding box center [274, 227] width 6 height 6
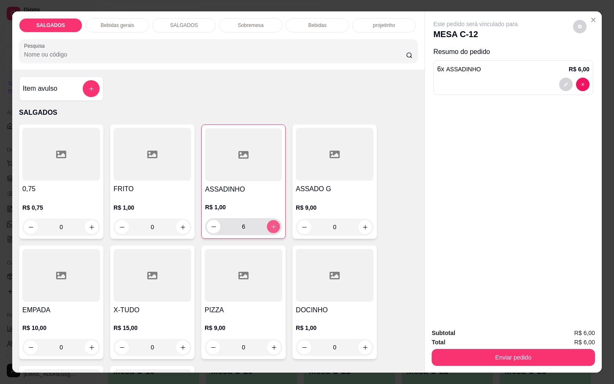
click at [271, 224] on icon "increase-product-quantity" at bounding box center [274, 227] width 6 height 6
type input "8"
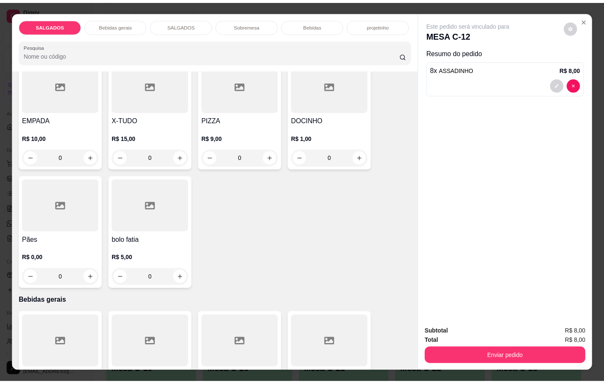
scroll to position [317, 0]
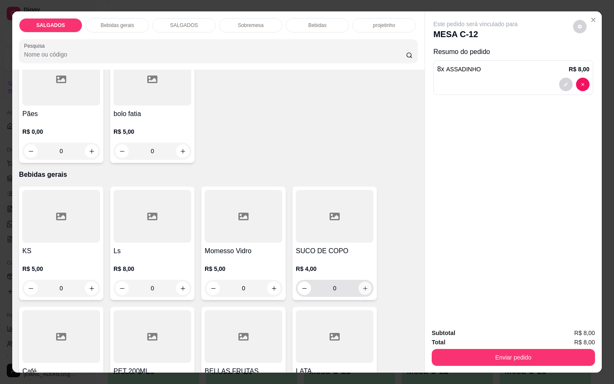
click at [365, 285] on button "increase-product-quantity" at bounding box center [365, 288] width 13 height 13
type input "1"
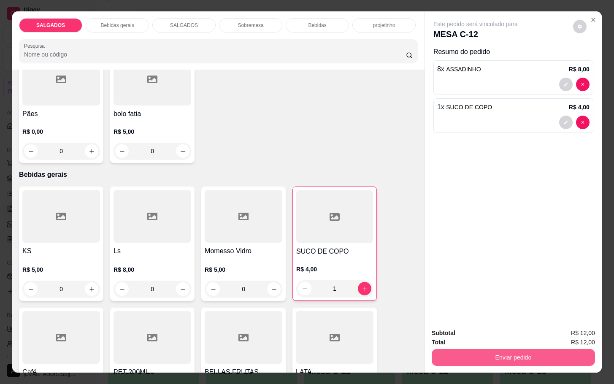
click at [498, 351] on button "Enviar pedido" at bounding box center [513, 357] width 163 height 17
click at [580, 328] on button "Enviar pedido" at bounding box center [572, 332] width 46 height 16
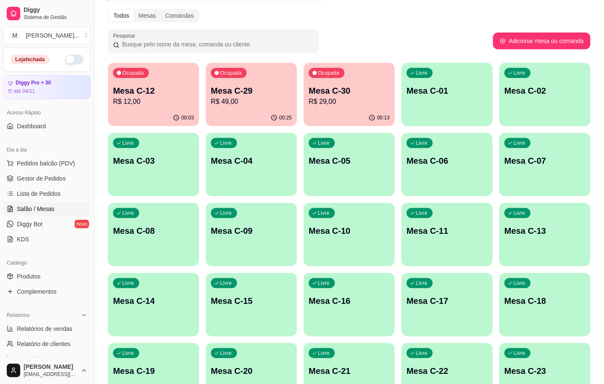
click at [340, 99] on p "R$ 29,00" at bounding box center [349, 102] width 81 height 10
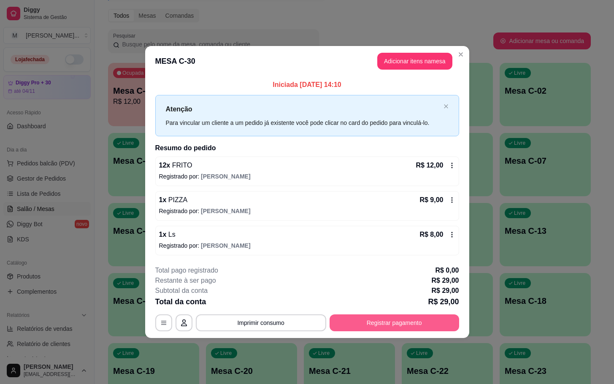
click at [398, 325] on button "Registrar pagamento" at bounding box center [395, 322] width 130 height 17
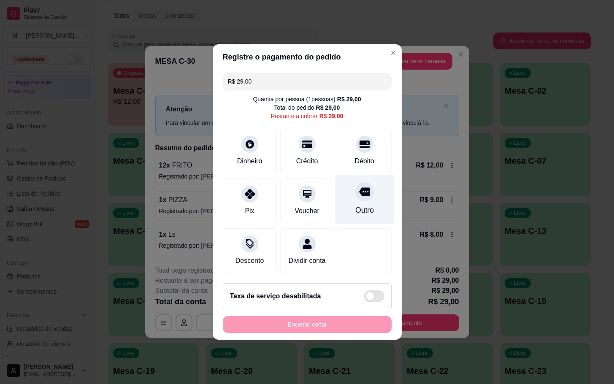
click at [363, 206] on div "Outro" at bounding box center [364, 210] width 19 height 11
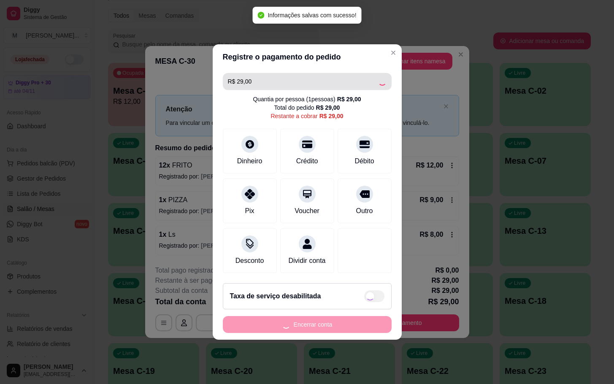
type input "R$ 0,00"
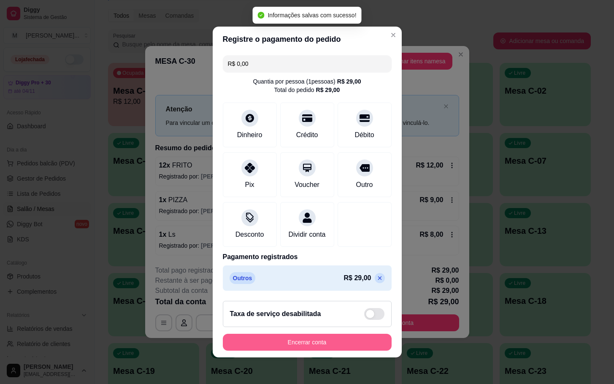
click at [333, 351] on button "Encerrar conta" at bounding box center [307, 342] width 169 height 17
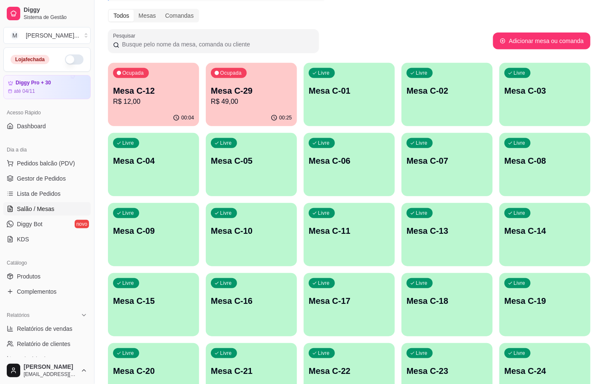
click at [269, 92] on p "Mesa C-29" at bounding box center [251, 91] width 81 height 12
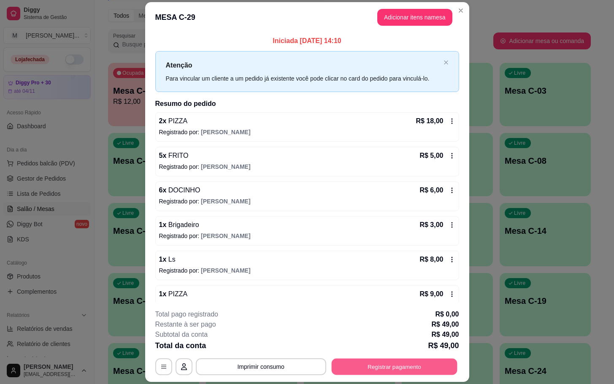
click at [346, 374] on button "Registrar pagamento" at bounding box center [394, 367] width 126 height 16
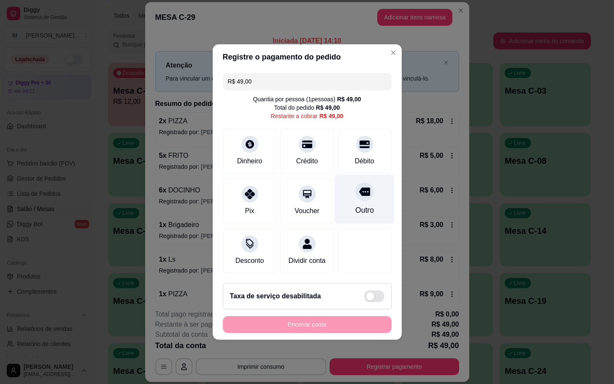
click at [356, 208] on div "Outro" at bounding box center [364, 210] width 19 height 11
type input "R$ 0,00"
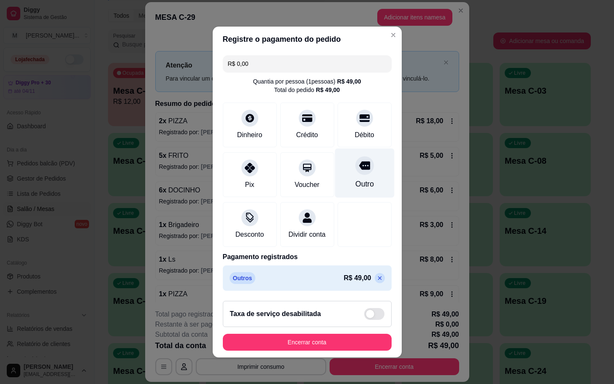
click at [355, 168] on div at bounding box center [364, 165] width 19 height 19
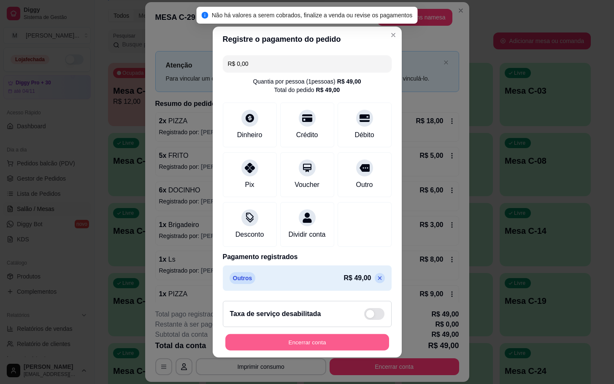
click at [331, 351] on button "Encerrar conta" at bounding box center [307, 342] width 164 height 16
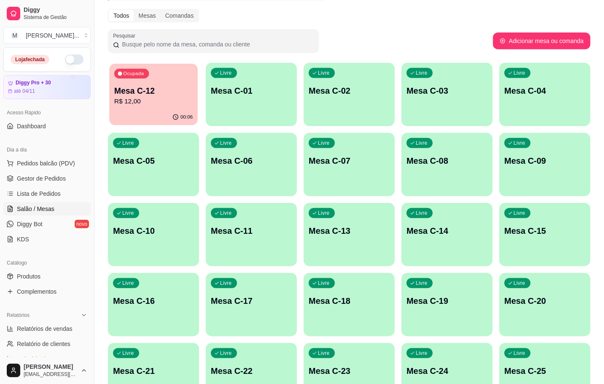
click at [142, 106] on div "Ocupada Mesa C-12 R$ 12,00" at bounding box center [153, 87] width 89 height 46
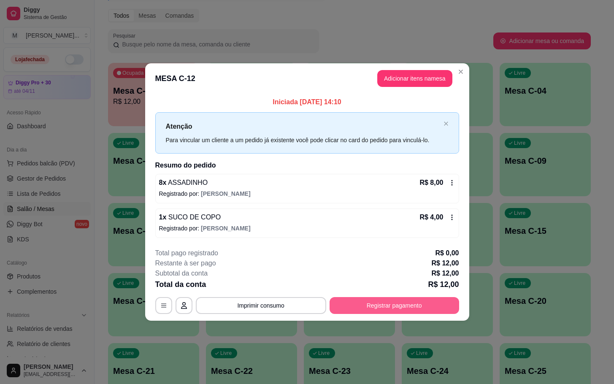
click at [394, 300] on button "Registrar pagamento" at bounding box center [395, 305] width 130 height 17
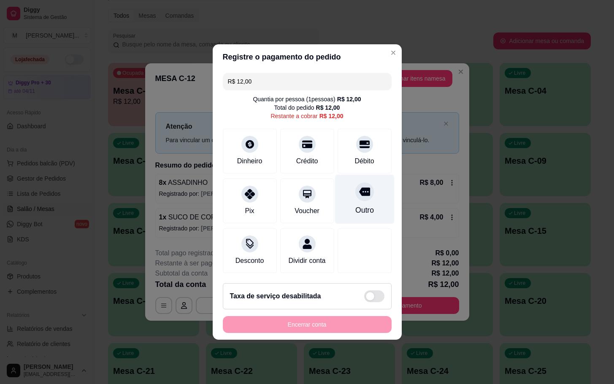
click at [359, 188] on icon at bounding box center [364, 192] width 11 height 8
type input "R$ 0,00"
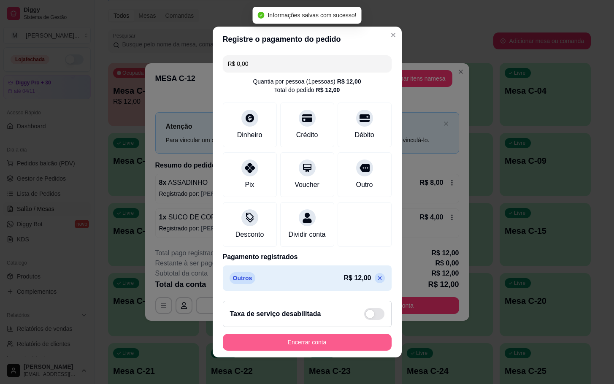
click at [294, 351] on button "Encerrar conta" at bounding box center [307, 342] width 169 height 17
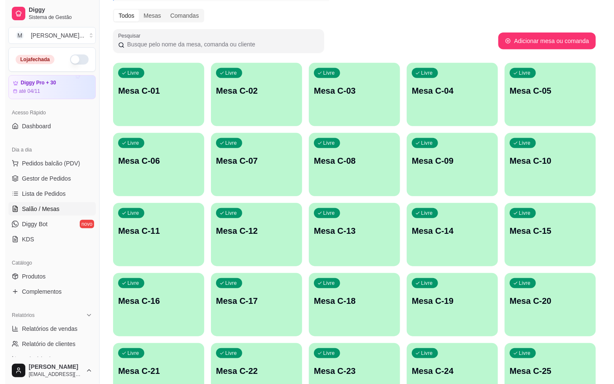
scroll to position [229, 0]
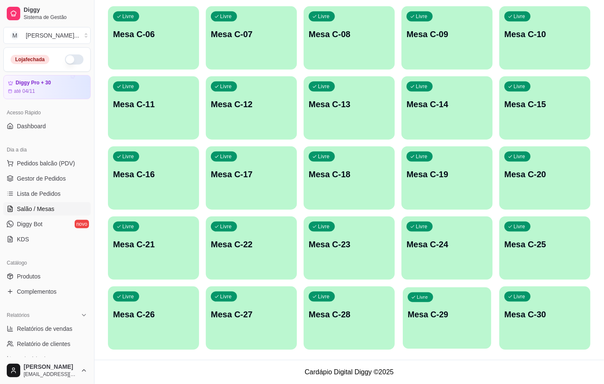
click at [460, 323] on div "Livre Mesa C-29" at bounding box center [447, 312] width 89 height 51
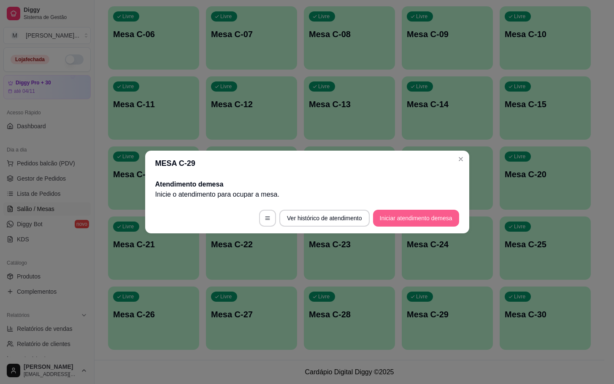
click at [417, 226] on button "Iniciar atendimento de mesa" at bounding box center [416, 218] width 86 height 17
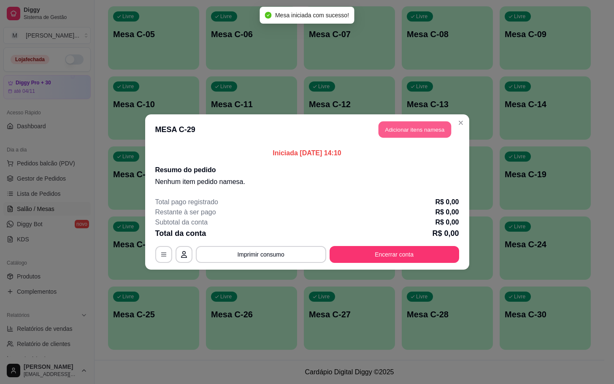
click at [425, 134] on button "Adicionar itens na mesa" at bounding box center [415, 130] width 73 height 16
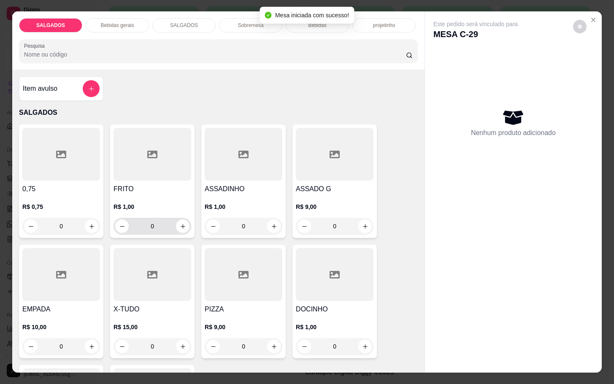
click at [162, 225] on input "0" at bounding box center [152, 226] width 47 height 17
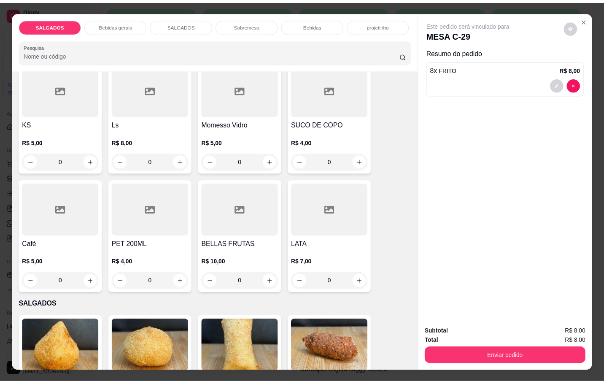
scroll to position [506, 0]
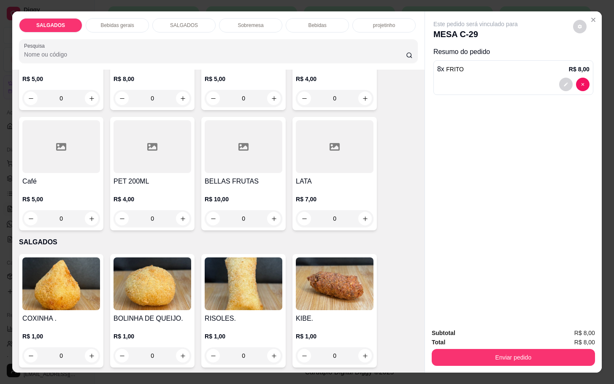
type input "8"
click at [80, 152] on div at bounding box center [61, 146] width 78 height 53
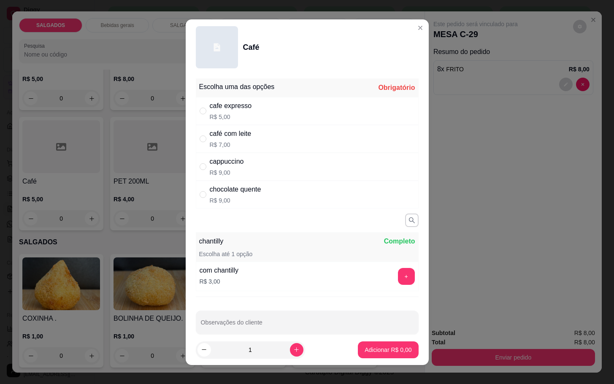
click at [232, 110] on div "cafe expresso R$ 5,00" at bounding box center [231, 111] width 42 height 20
radio input "true"
click at [367, 350] on p "Adicionar R$ 5,00" at bounding box center [388, 350] width 47 height 8
type input "1"
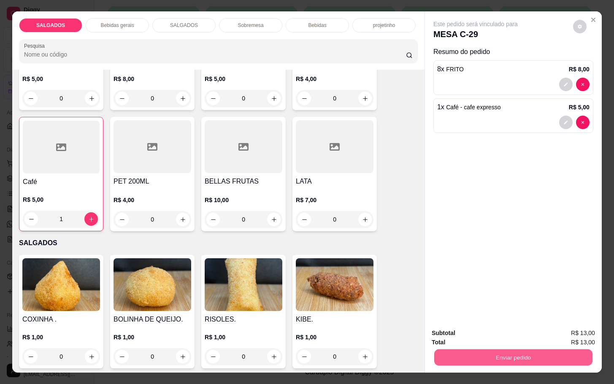
click at [537, 351] on button "Enviar pedido" at bounding box center [513, 357] width 158 height 16
click at [563, 329] on button "Enviar pedido" at bounding box center [572, 332] width 48 height 16
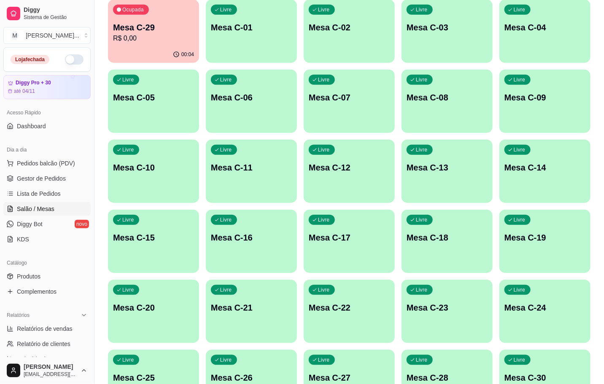
scroll to position [0, 0]
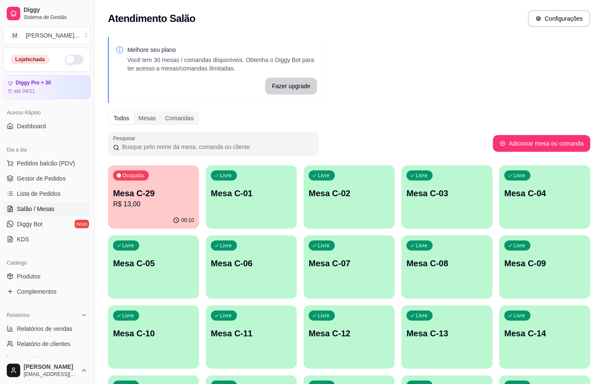
click at [134, 192] on p "Mesa C-29" at bounding box center [153, 193] width 81 height 12
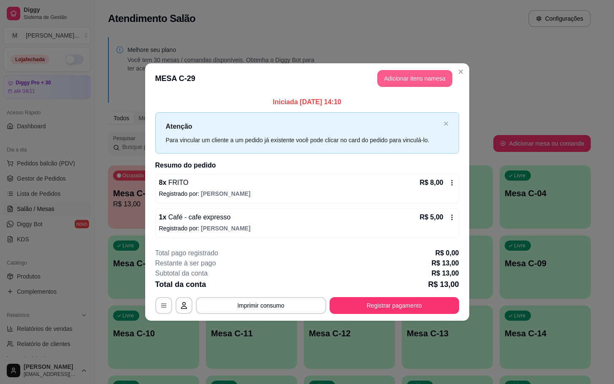
click at [412, 70] on button "Adicionar itens na mesa" at bounding box center [414, 78] width 75 height 17
click at [412, 83] on button "Adicionar itens na mesa" at bounding box center [414, 78] width 75 height 17
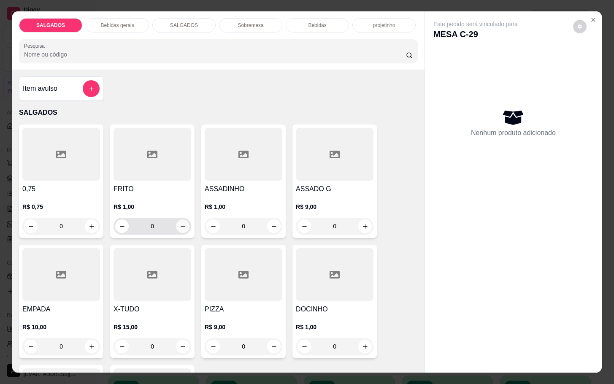
click at [180, 223] on icon "increase-product-quantity" at bounding box center [183, 226] width 6 height 6
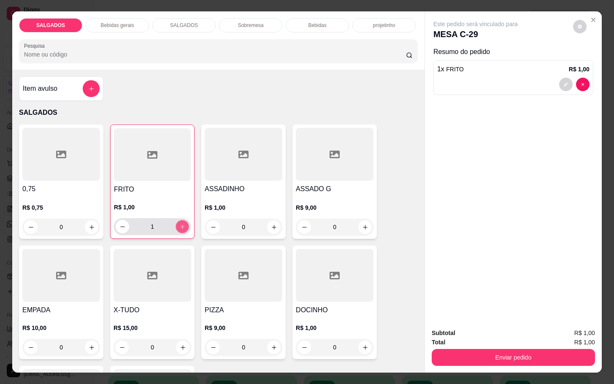
click at [179, 224] on icon "increase-product-quantity" at bounding box center [182, 227] width 6 height 6
type input "2"
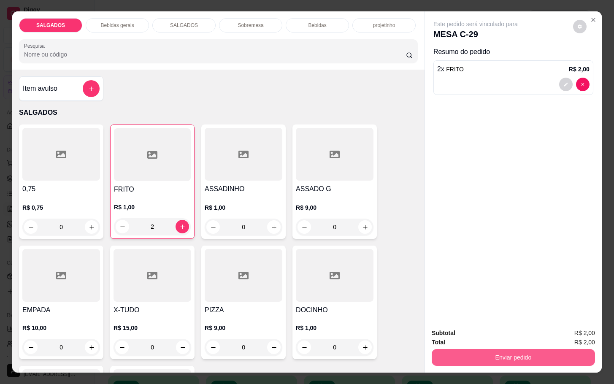
click at [467, 349] on button "Enviar pedido" at bounding box center [513, 357] width 163 height 17
click at [570, 326] on button "Enviar pedido" at bounding box center [572, 332] width 48 height 16
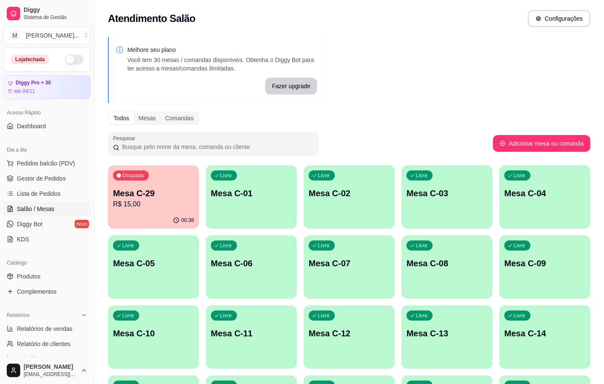
click at [122, 208] on p "R$ 15,00" at bounding box center [153, 204] width 81 height 10
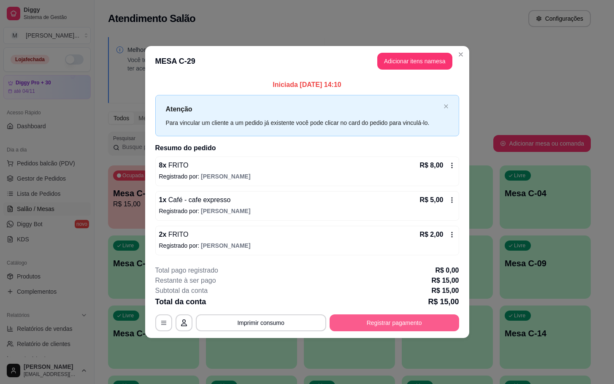
click at [431, 319] on button "Registrar pagamento" at bounding box center [395, 322] width 130 height 17
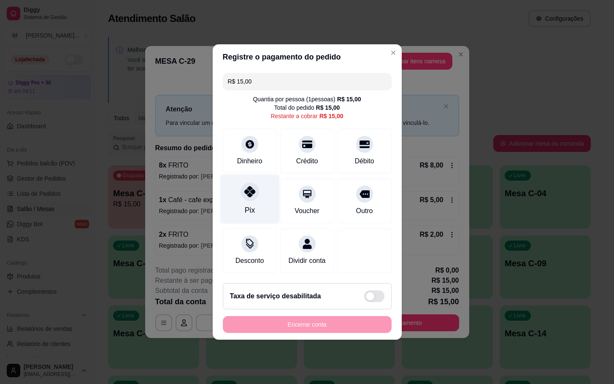
click at [265, 191] on div "Pix" at bounding box center [250, 199] width 60 height 49
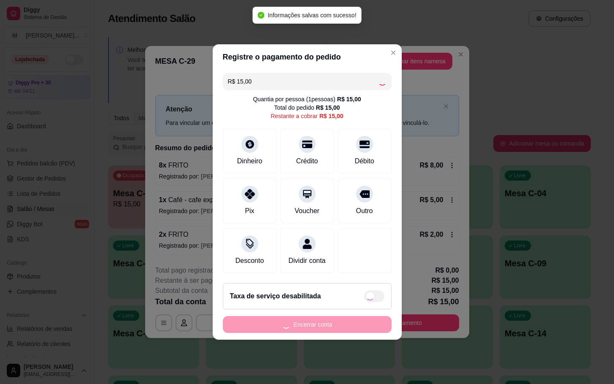
type input "R$ 0,00"
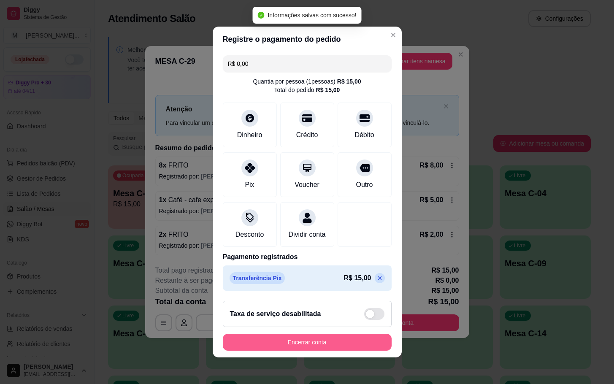
click at [365, 351] on button "Encerrar conta" at bounding box center [307, 342] width 169 height 17
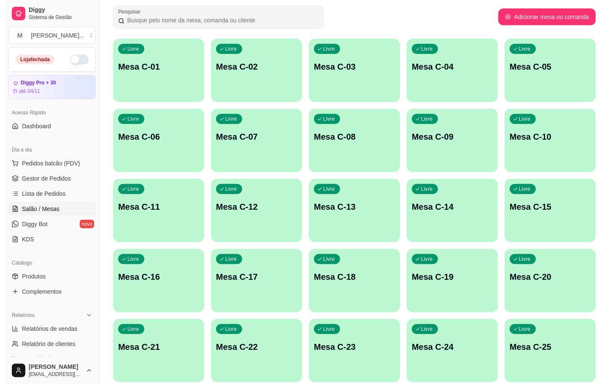
scroll to position [229, 0]
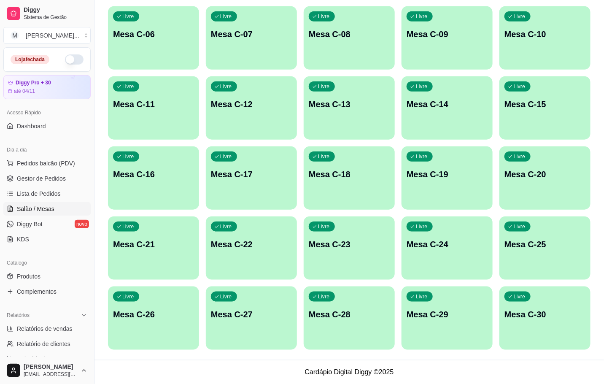
click at [437, 301] on div "Livre Mesa C-29" at bounding box center [447, 313] width 91 height 53
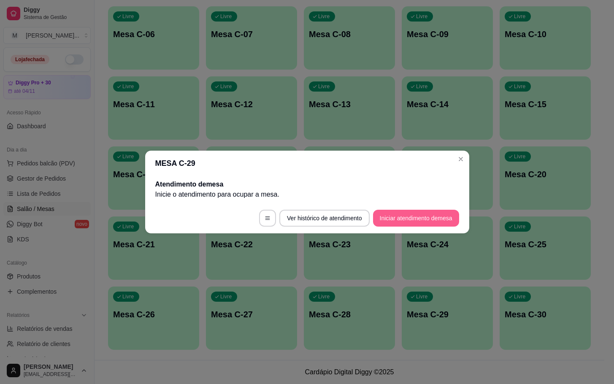
click at [428, 219] on button "Iniciar atendimento de mesa" at bounding box center [416, 218] width 86 height 17
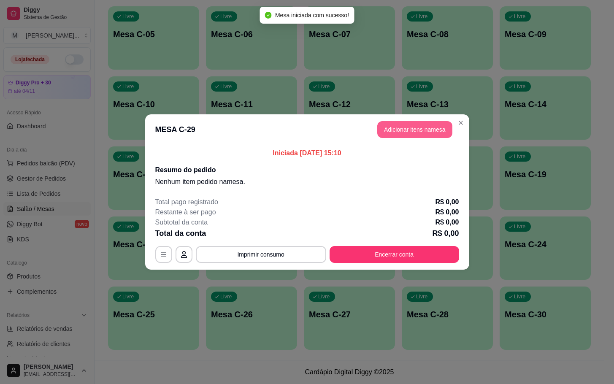
click at [423, 125] on button "Adicionar itens na mesa" at bounding box center [414, 129] width 75 height 17
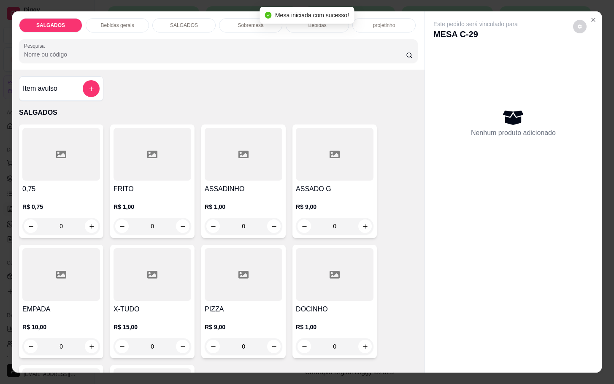
drag, startPoint x: 168, startPoint y: 216, endPoint x: 163, endPoint y: 222, distance: 7.8
click at [166, 218] on input "0" at bounding box center [152, 226] width 47 height 17
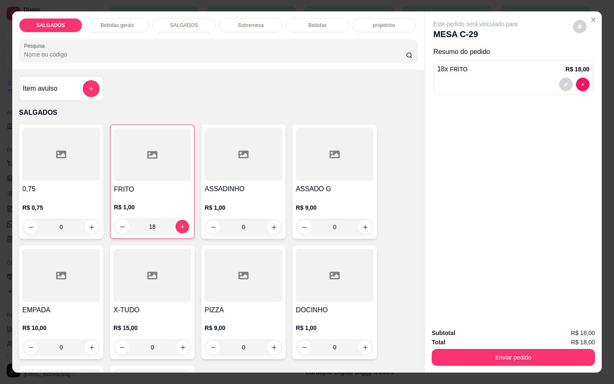
type input "18"
click at [113, 22] on p "Bebidas gerais" at bounding box center [116, 25] width 33 height 7
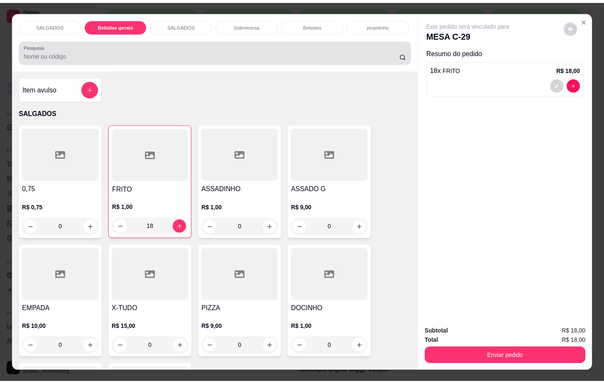
scroll to position [20, 0]
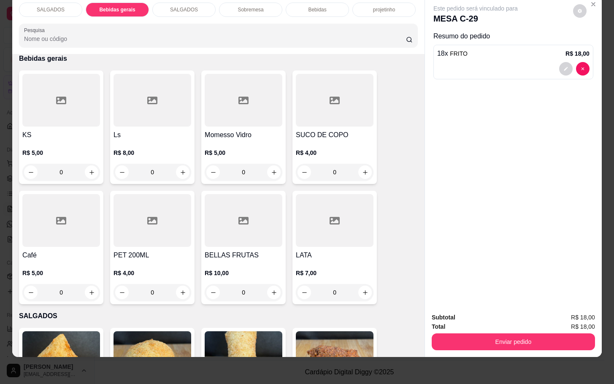
click at [144, 96] on div at bounding box center [153, 100] width 78 height 53
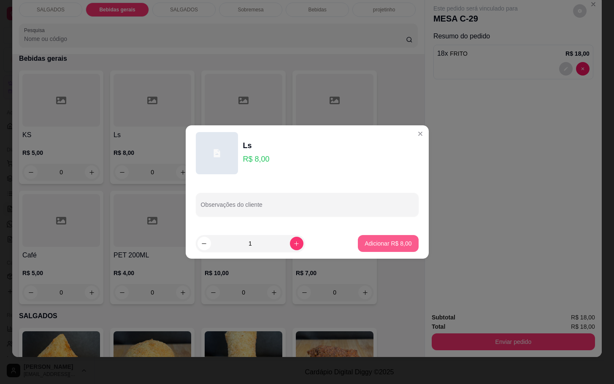
click at [358, 242] on button "Adicionar R$ 8,00" at bounding box center [388, 243] width 60 height 17
type input "1"
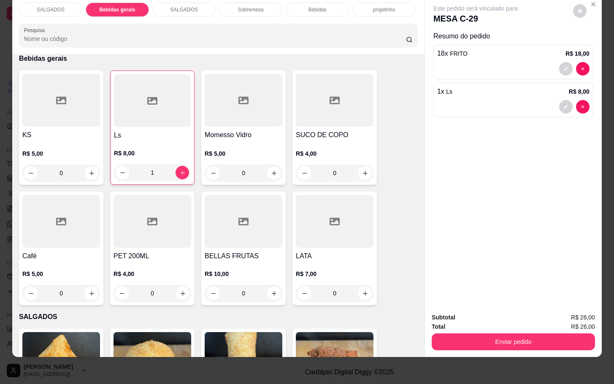
drag, startPoint x: 523, startPoint y: 322, endPoint x: 526, endPoint y: 337, distance: 15.5
click at [522, 331] on div "Enviar pedido" at bounding box center [513, 340] width 163 height 19
click at [523, 337] on button "Enviar pedido" at bounding box center [513, 341] width 163 height 17
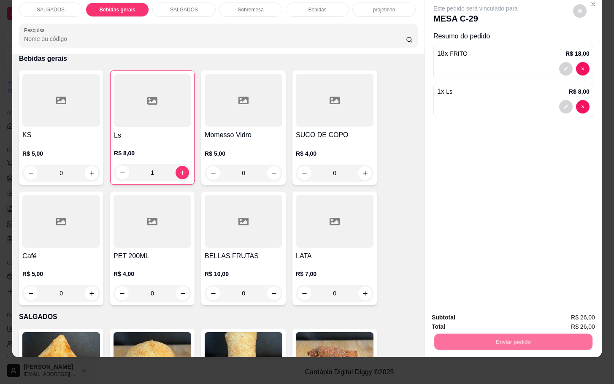
click at [570, 311] on button "Enviar pedido" at bounding box center [572, 312] width 48 height 16
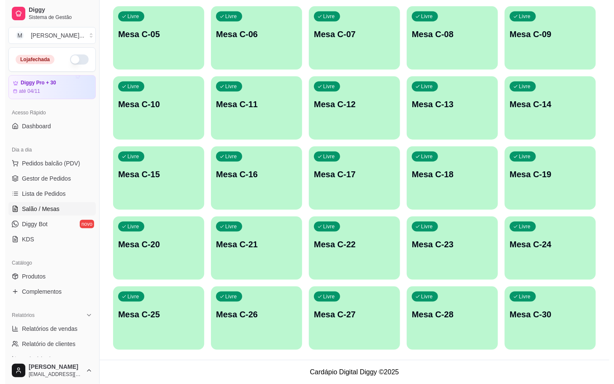
scroll to position [39, 0]
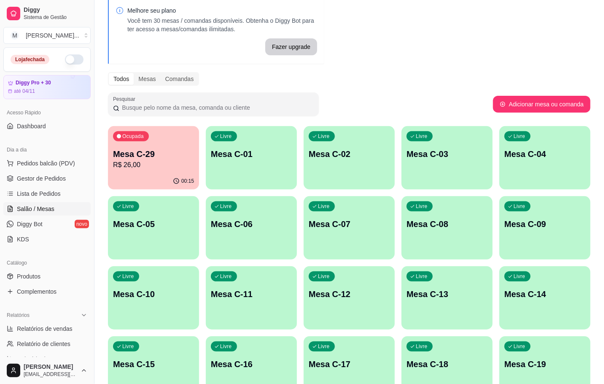
click at [125, 166] on p "R$ 26,00" at bounding box center [153, 165] width 81 height 10
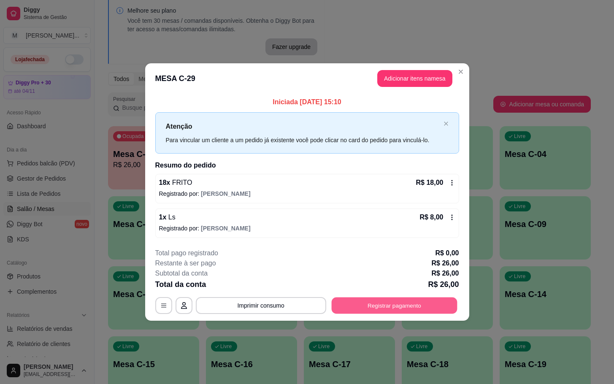
click at [394, 309] on button "Registrar pagamento" at bounding box center [394, 305] width 126 height 16
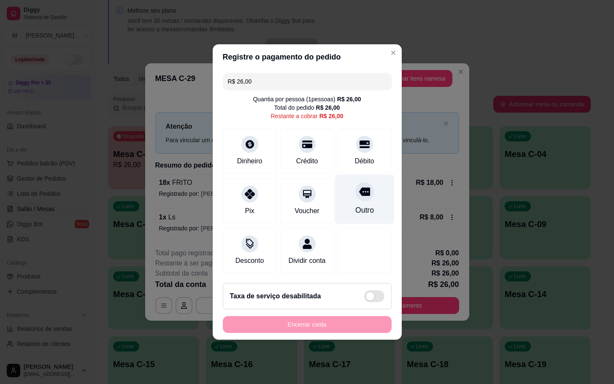
click at [346, 211] on div "Outro" at bounding box center [365, 199] width 60 height 49
click at [292, 331] on div "Encerrar conta" at bounding box center [307, 324] width 169 height 17
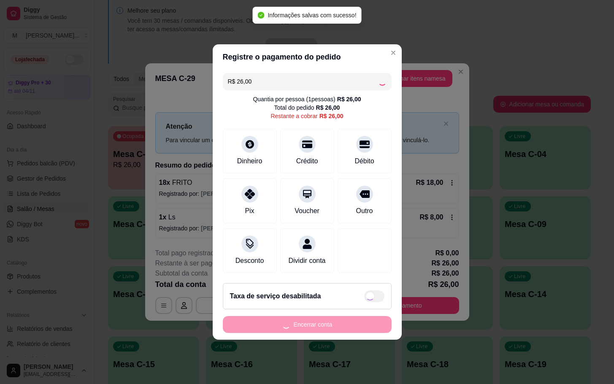
type input "R$ 0,00"
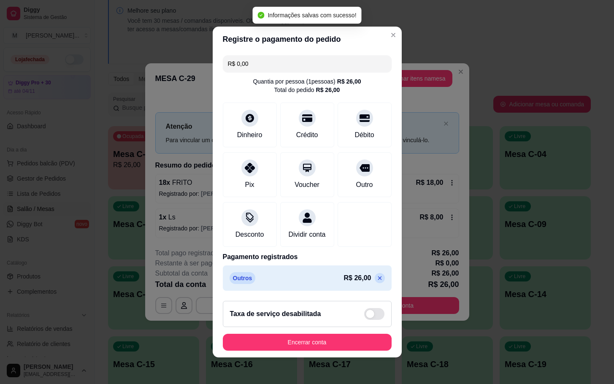
click at [292, 327] on div "Taxa de serviço desabilitada" at bounding box center [307, 314] width 169 height 26
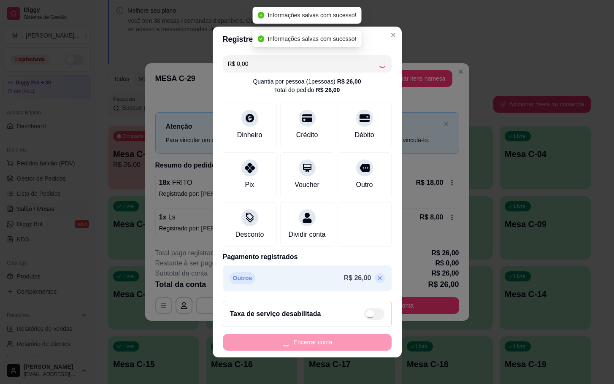
checkbox input "true"
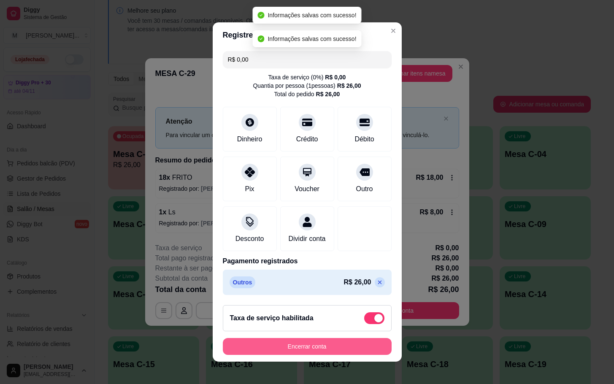
click at [276, 351] on button "Encerrar conta" at bounding box center [307, 346] width 169 height 17
